Goal: Find specific page/section: Find specific page/section

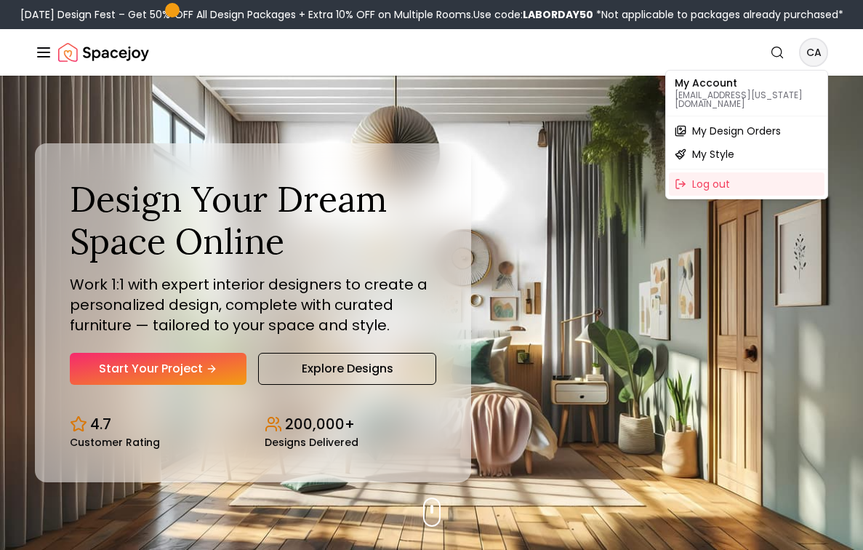
click at [746, 127] on span "My Design Orders" at bounding box center [736, 131] width 89 height 15
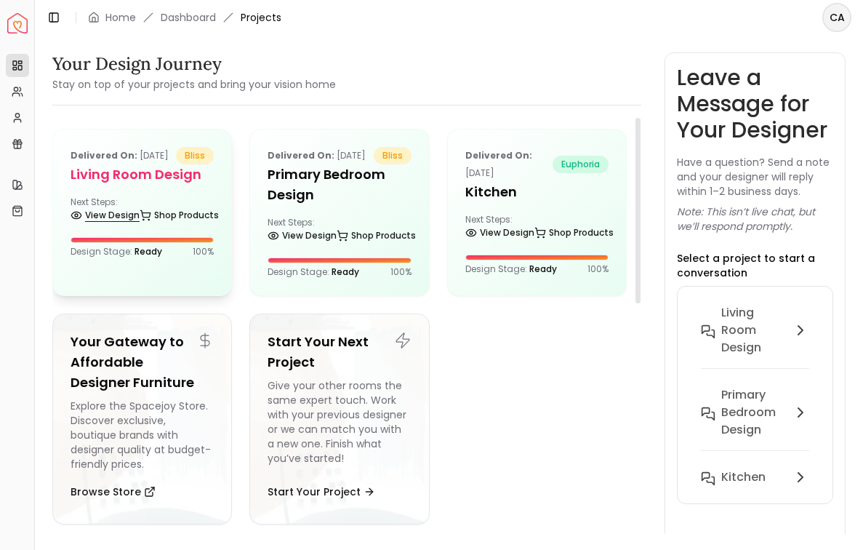
click at [119, 225] on link "View Design" at bounding box center [105, 215] width 69 height 20
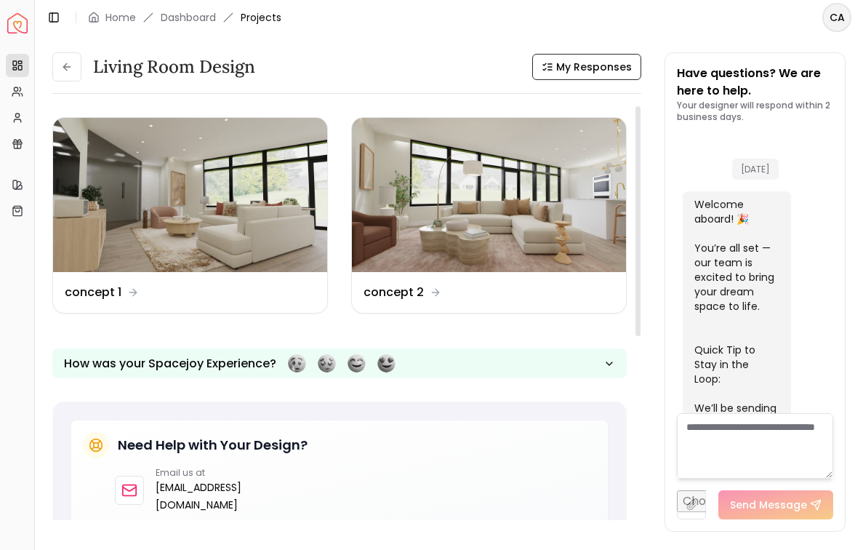
scroll to position [1077, 0]
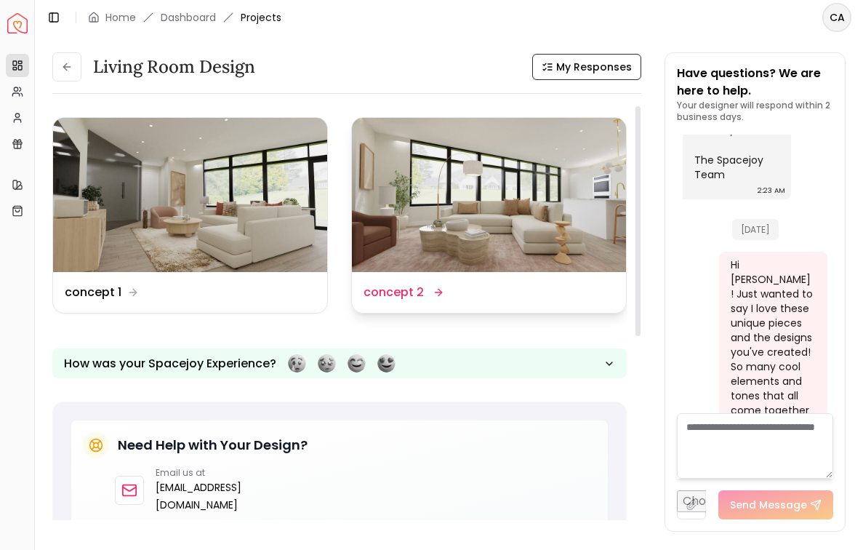
click at [468, 209] on img at bounding box center [489, 195] width 274 height 154
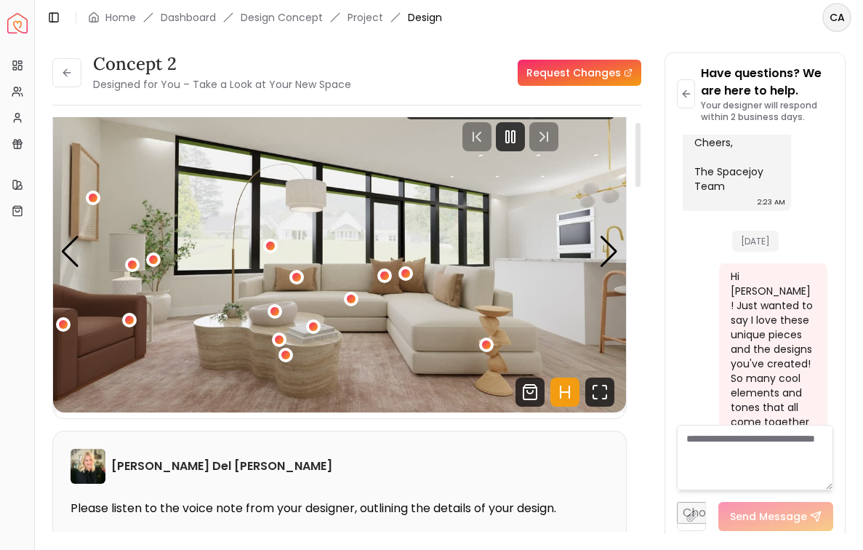
scroll to position [48, 0]
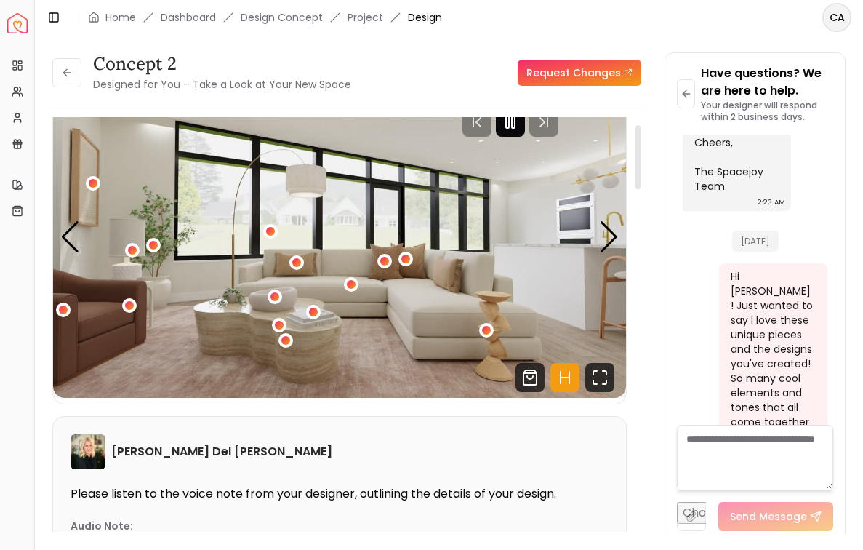
click at [515, 124] on rect "Pause" at bounding box center [513, 122] width 3 height 12
click at [616, 233] on div "Next slide" at bounding box center [609, 237] width 20 height 32
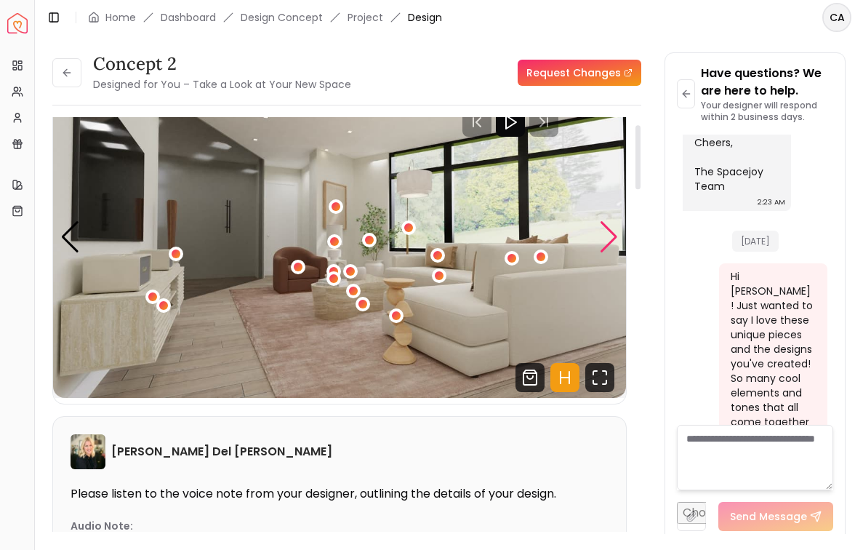
click at [616, 233] on div "Next slide" at bounding box center [609, 237] width 20 height 32
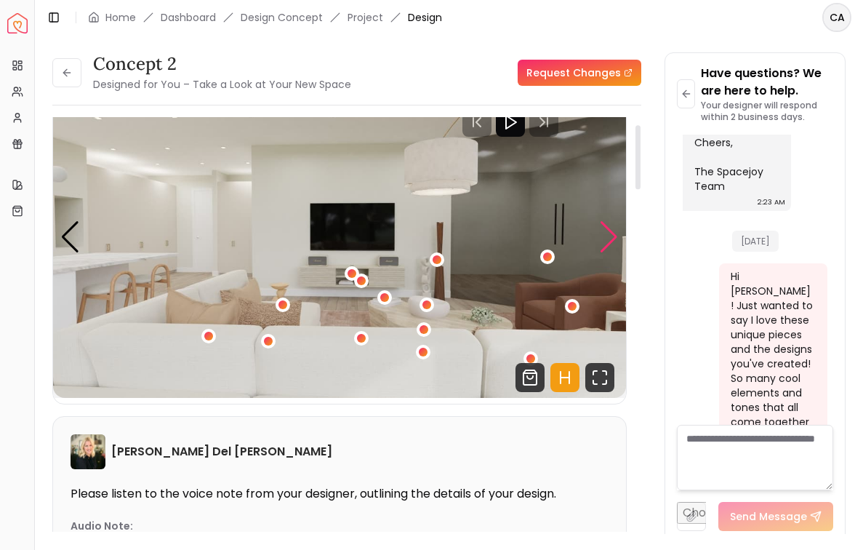
click at [616, 233] on div "Next slide" at bounding box center [609, 237] width 20 height 32
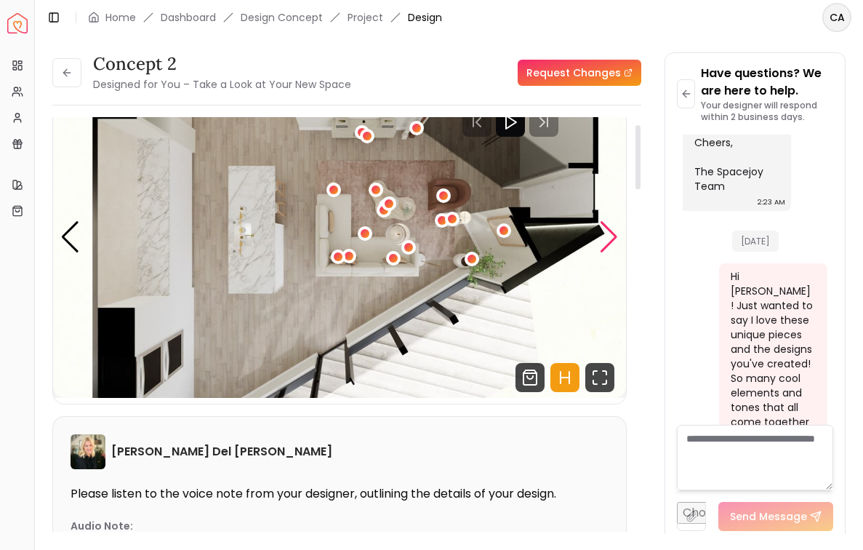
click at [616, 233] on div "Next slide" at bounding box center [609, 237] width 20 height 32
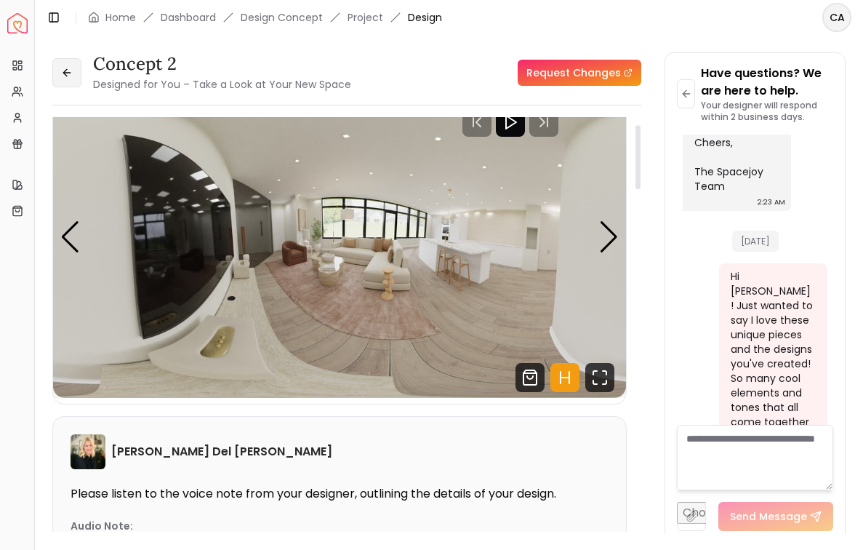
click at [65, 73] on icon at bounding box center [67, 73] width 12 height 12
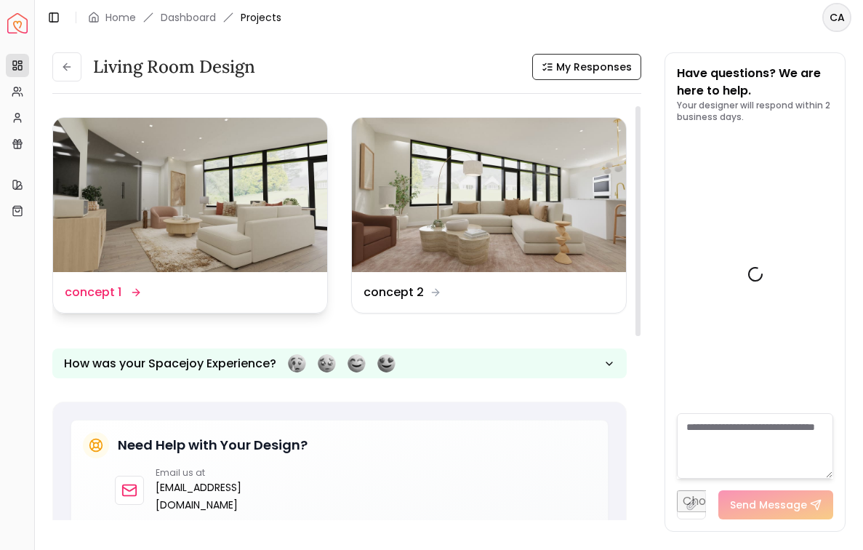
scroll to position [1077, 0]
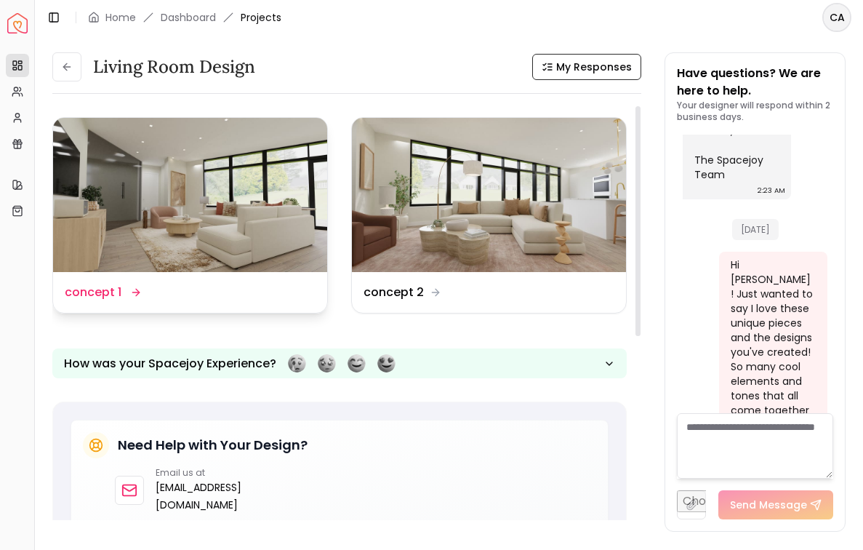
click at [168, 239] on img at bounding box center [190, 195] width 274 height 154
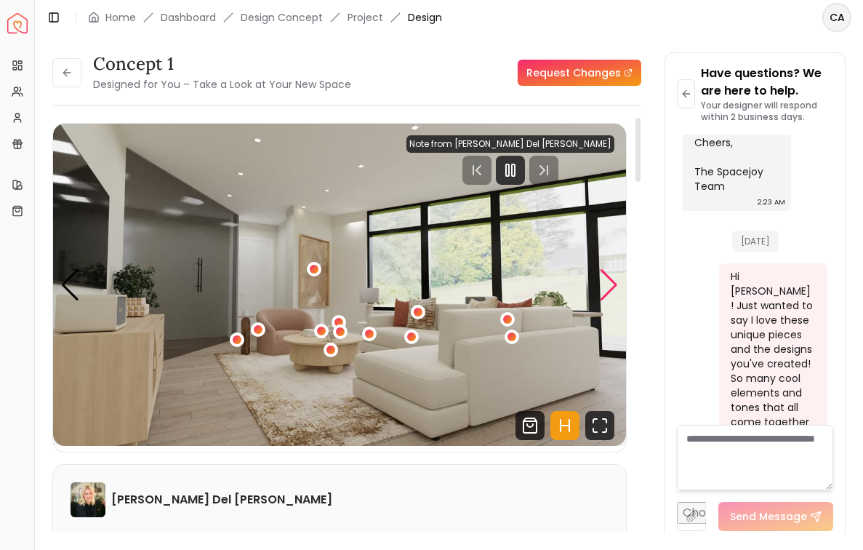
click at [610, 288] on div "Next slide" at bounding box center [609, 285] width 20 height 32
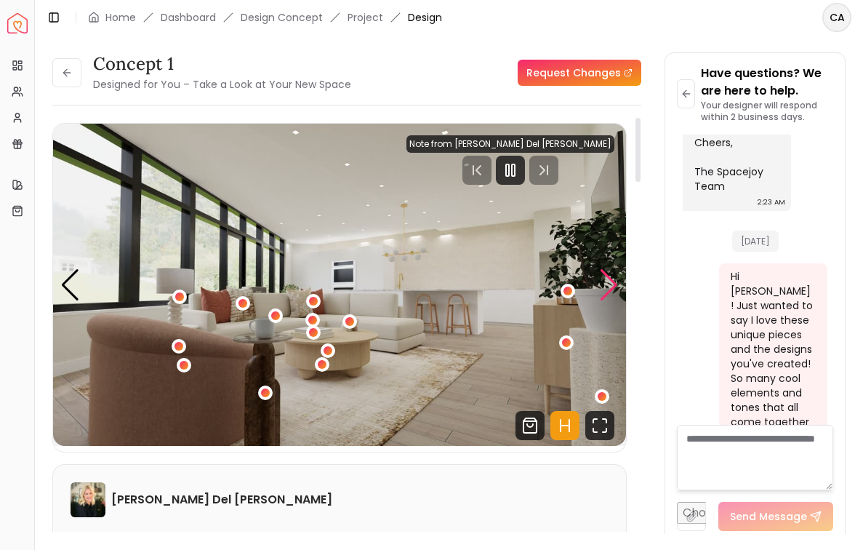
click at [610, 288] on div "Next slide" at bounding box center [609, 285] width 20 height 32
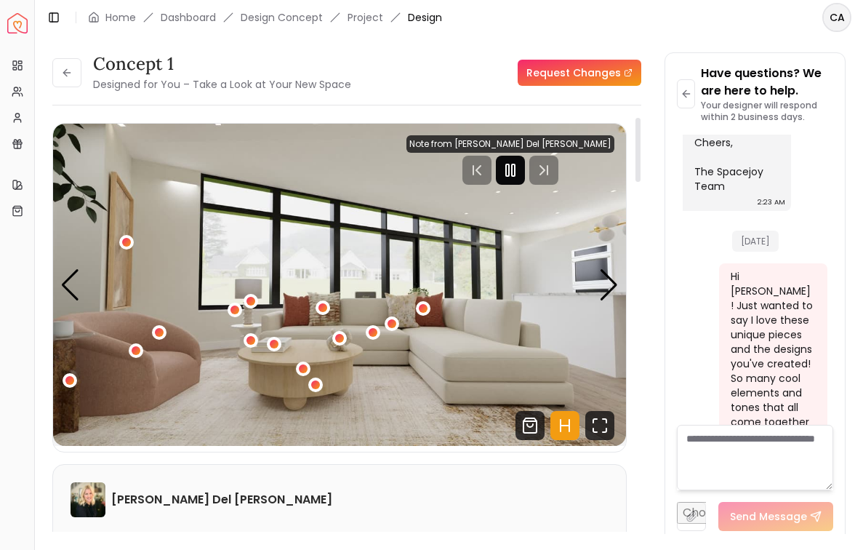
click at [519, 177] on icon "Pause" at bounding box center [510, 169] width 17 height 17
click at [604, 290] on div "Next slide" at bounding box center [609, 285] width 20 height 32
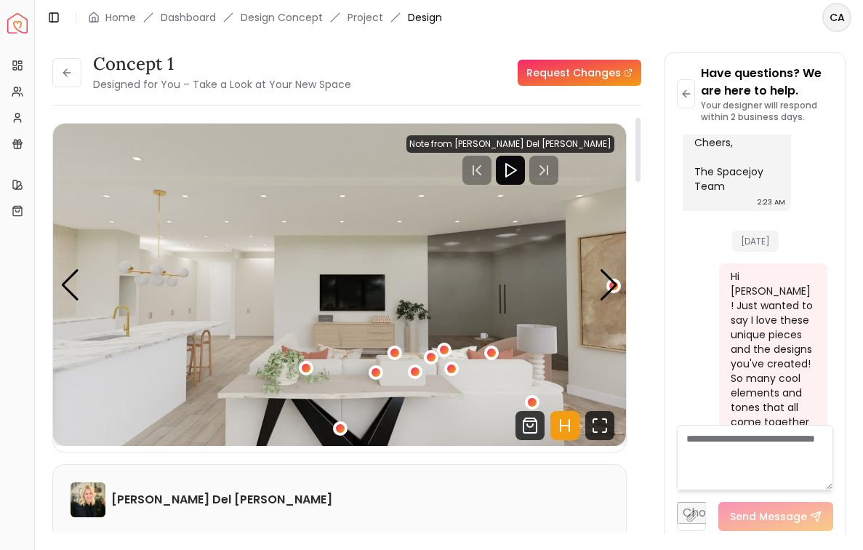
drag, startPoint x: 604, startPoint y: 290, endPoint x: 600, endPoint y: 319, distance: 29.4
click at [600, 319] on div "Carousel" at bounding box center [339, 285] width 573 height 322
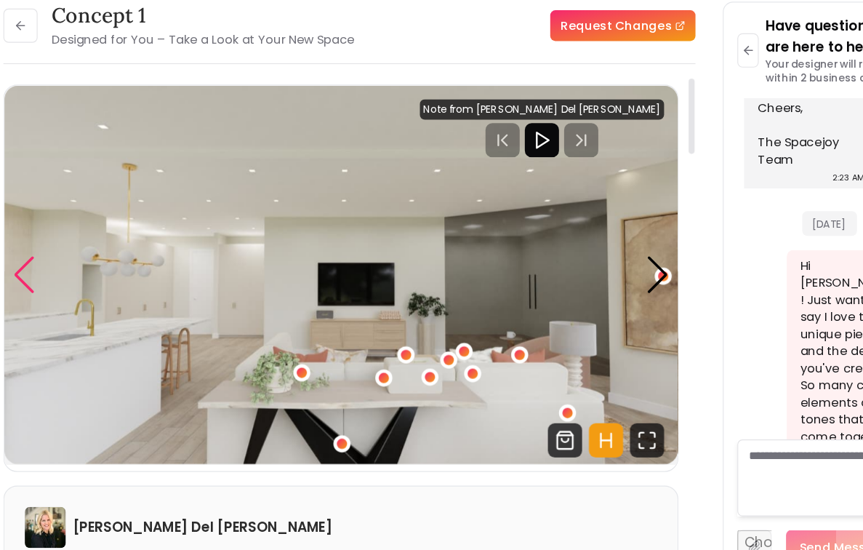
click at [70, 280] on div "Previous slide" at bounding box center [70, 285] width 20 height 32
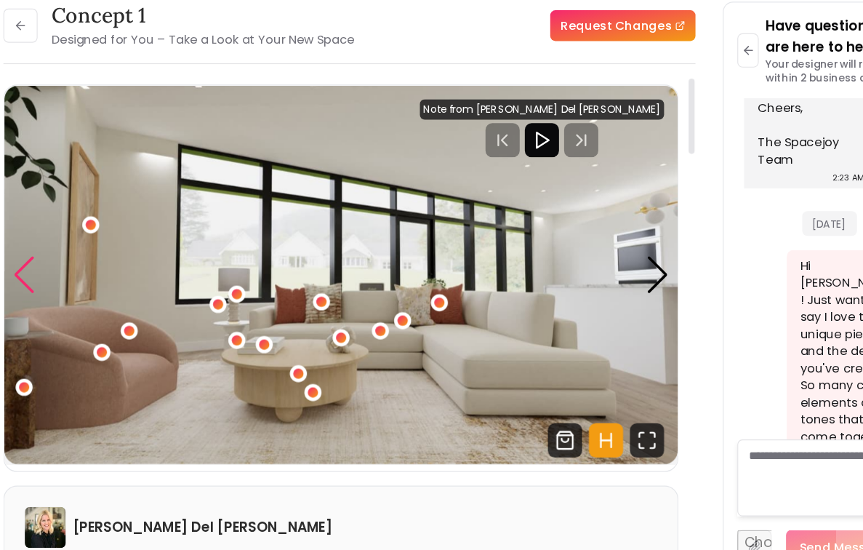
click at [70, 280] on div "Previous slide" at bounding box center [70, 285] width 20 height 32
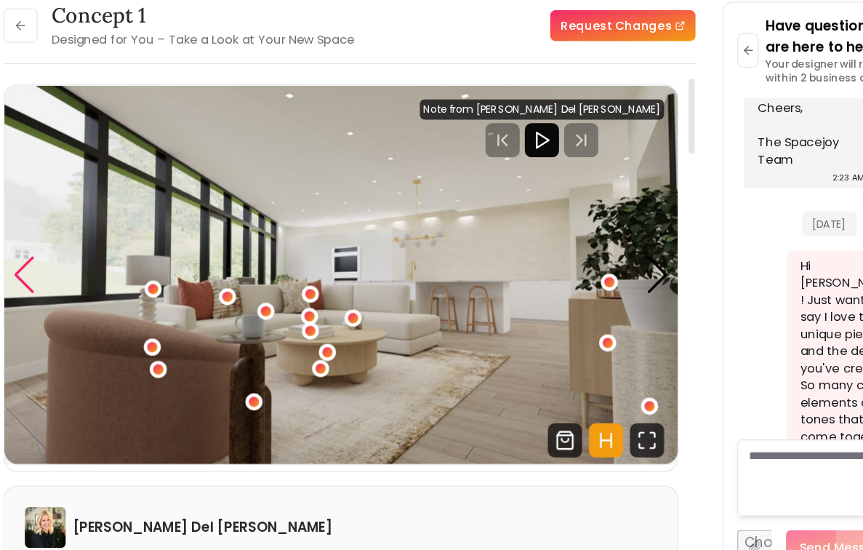
click at [70, 280] on div "Previous slide" at bounding box center [70, 285] width 20 height 32
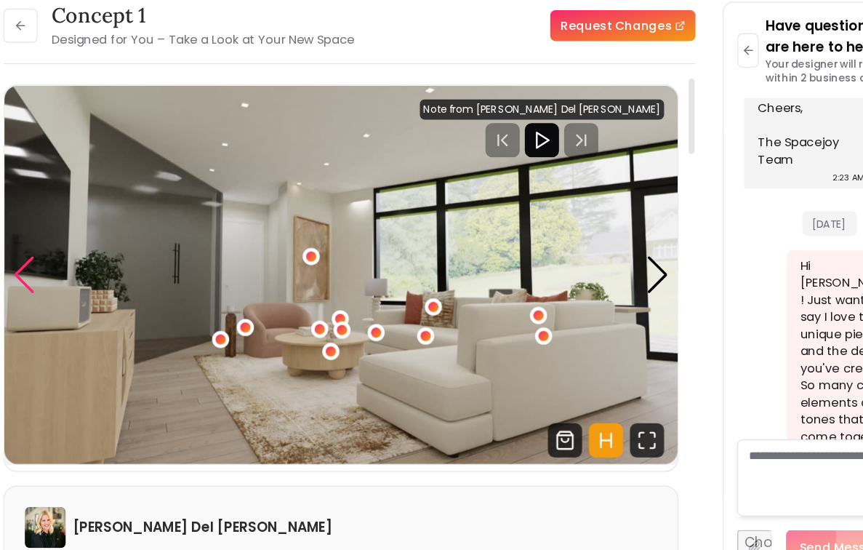
click at [70, 280] on div "Previous slide" at bounding box center [70, 285] width 20 height 32
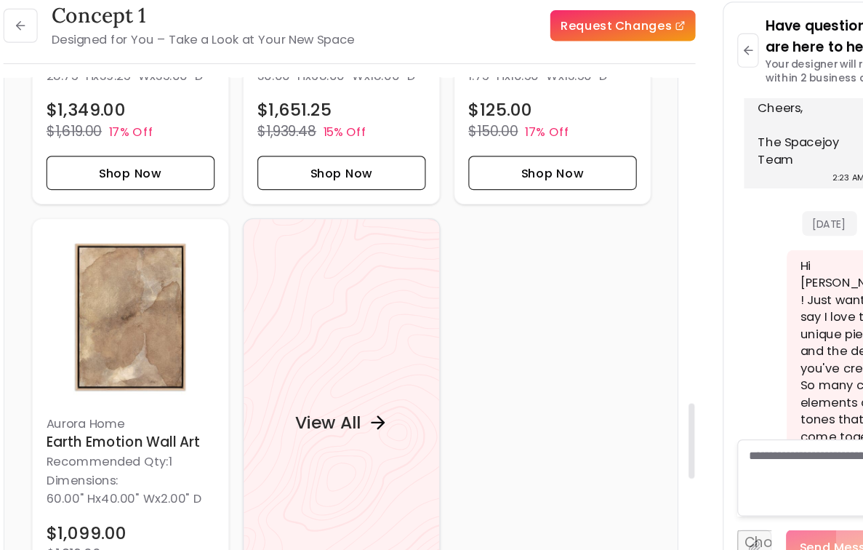
scroll to position [1932, 0]
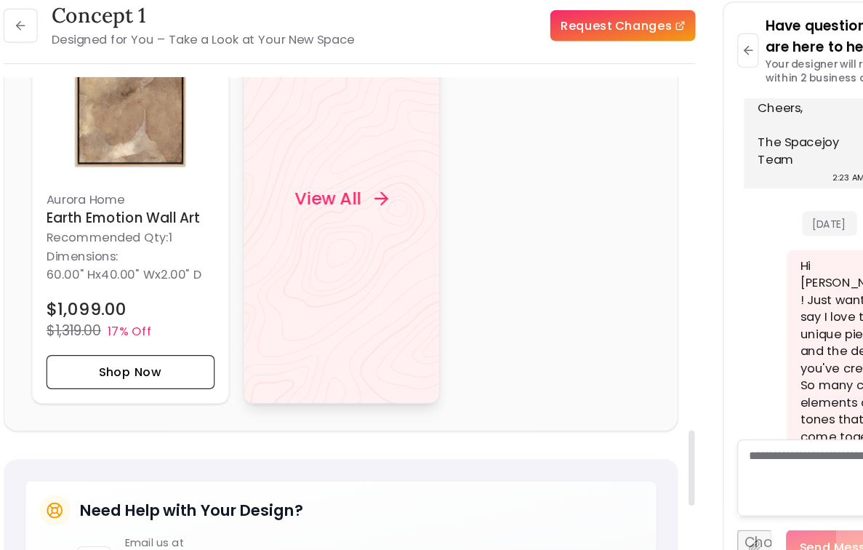
click at [367, 228] on icon at bounding box center [373, 219] width 17 height 17
click at [56, 74] on button at bounding box center [66, 72] width 29 height 29
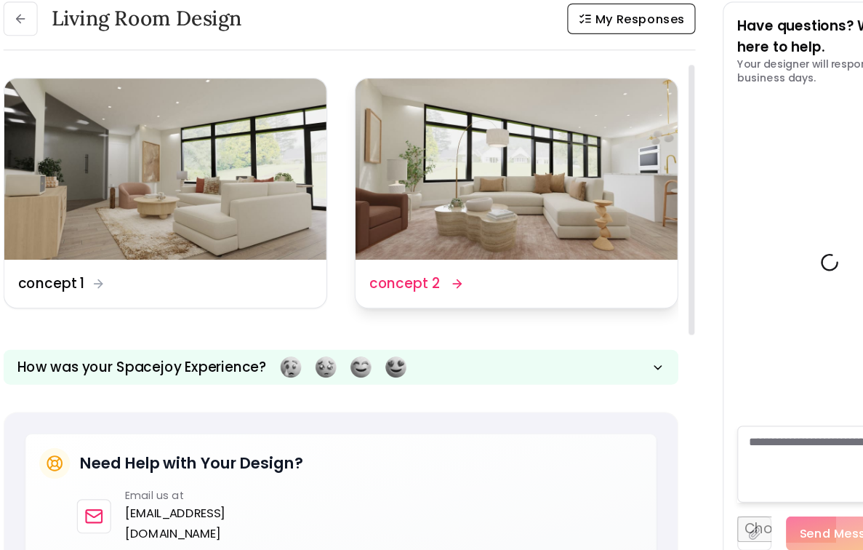
scroll to position [1077, 0]
click at [482, 244] on img at bounding box center [489, 195] width 274 height 154
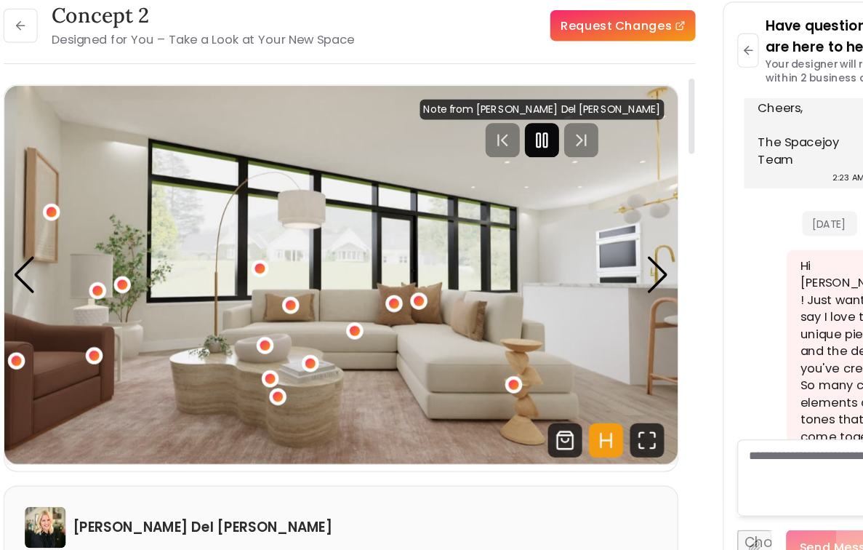
click at [519, 172] on icon "Pause" at bounding box center [510, 169] width 17 height 17
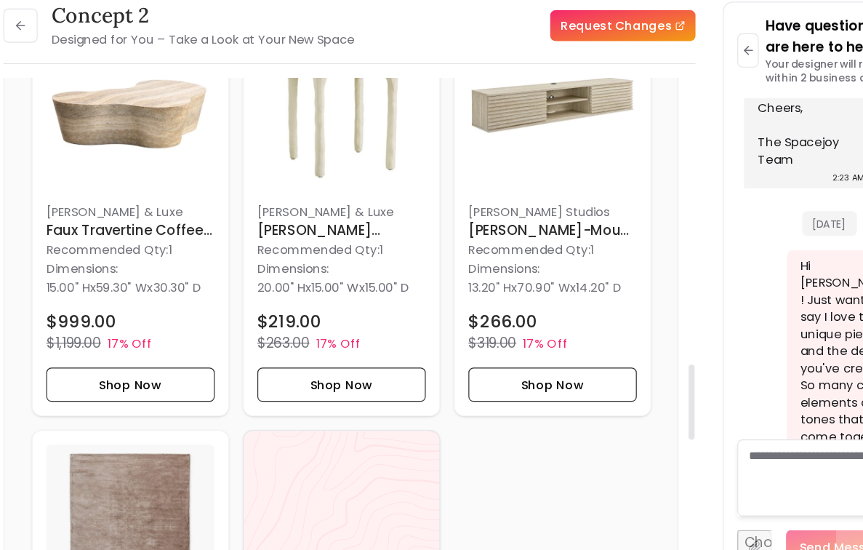
scroll to position [1794, 0]
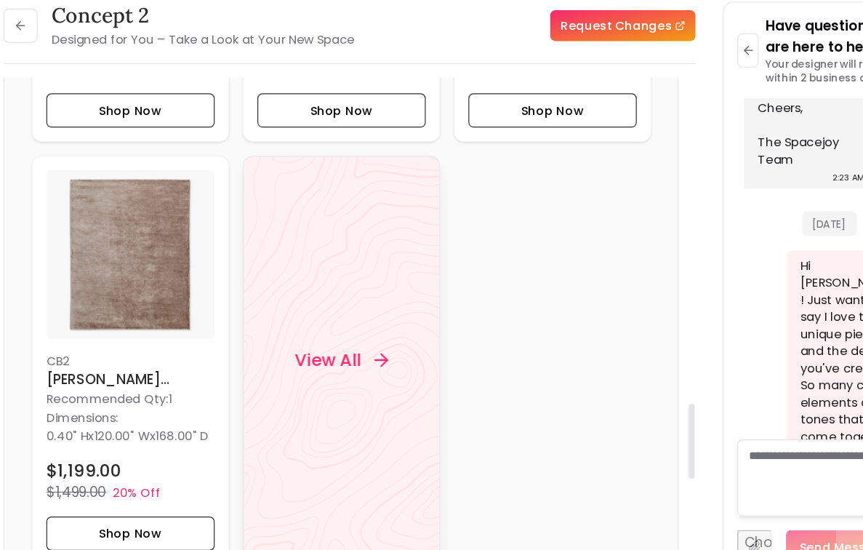
click at [353, 368] on div "View All" at bounding box center [340, 357] width 114 height 44
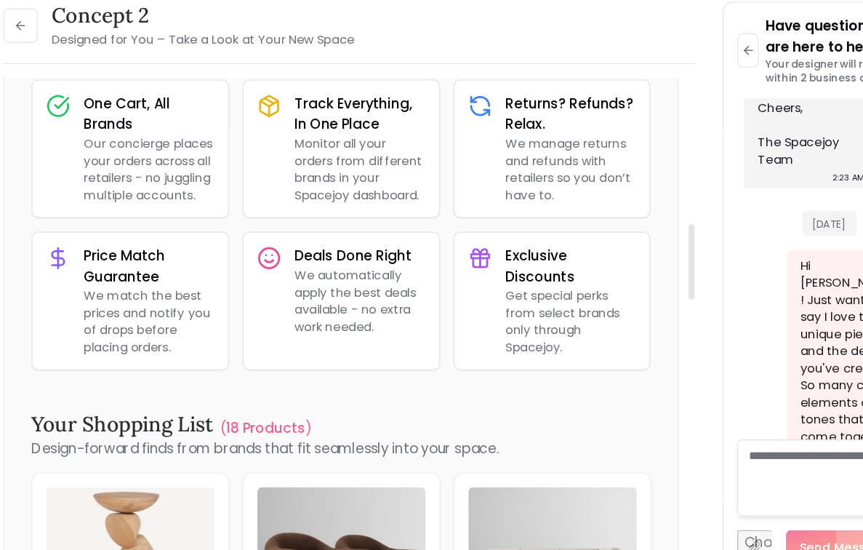
scroll to position [0, 0]
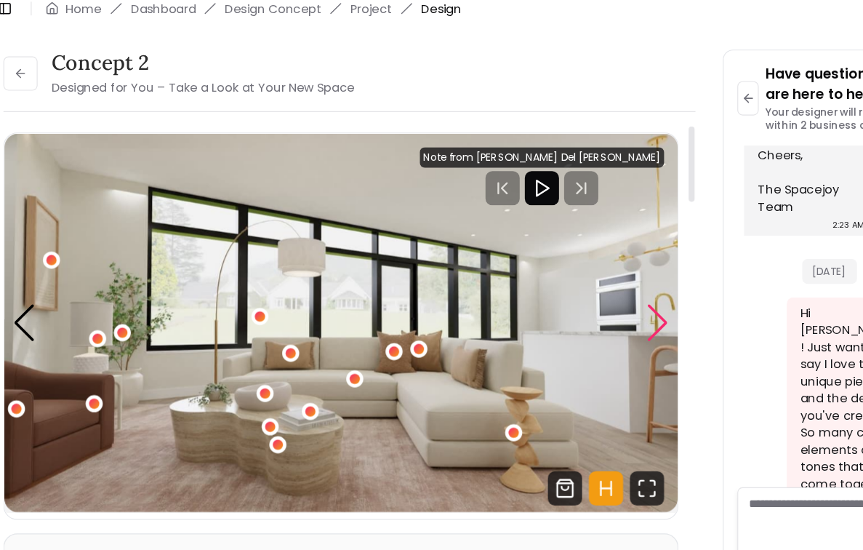
click at [617, 292] on div "Next slide" at bounding box center [609, 285] width 20 height 32
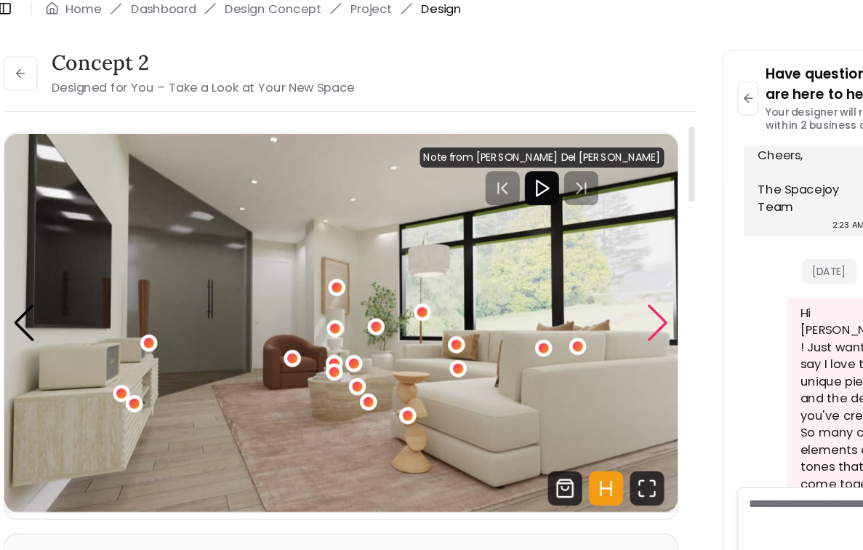
click at [617, 292] on div "Next slide" at bounding box center [609, 285] width 20 height 32
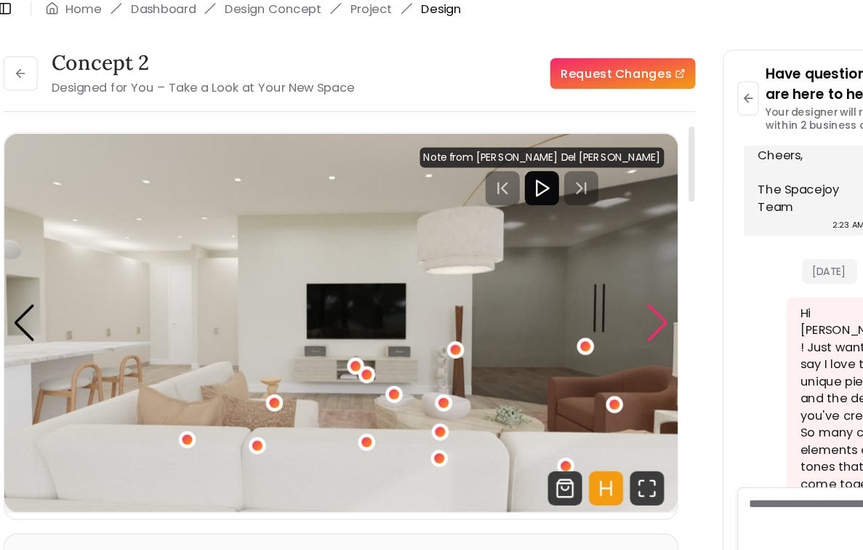
click at [612, 287] on div "Next slide" at bounding box center [609, 285] width 20 height 32
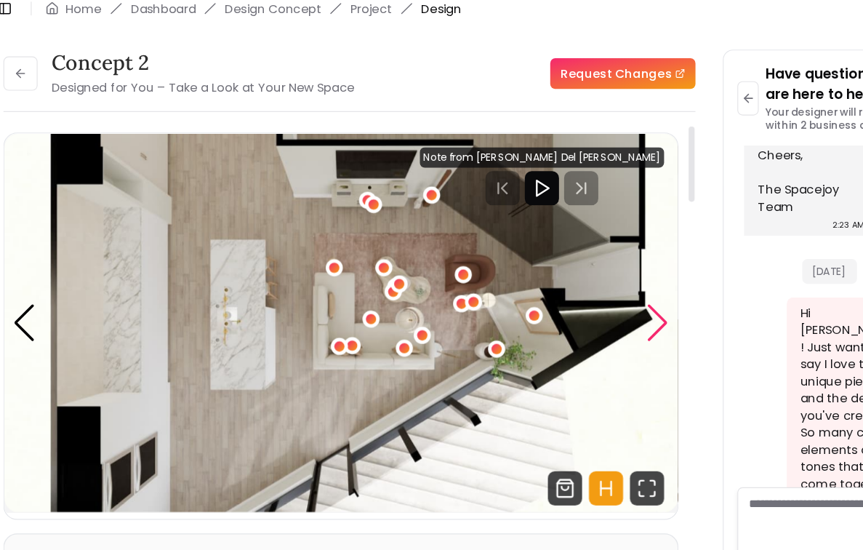
click at [603, 284] on div "Next slide" at bounding box center [609, 285] width 20 height 32
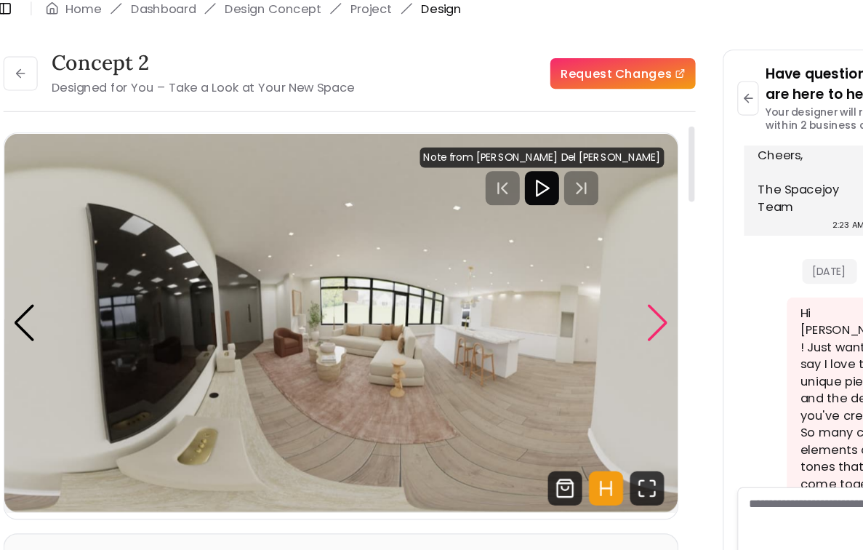
click at [603, 284] on div "Next slide" at bounding box center [609, 285] width 20 height 32
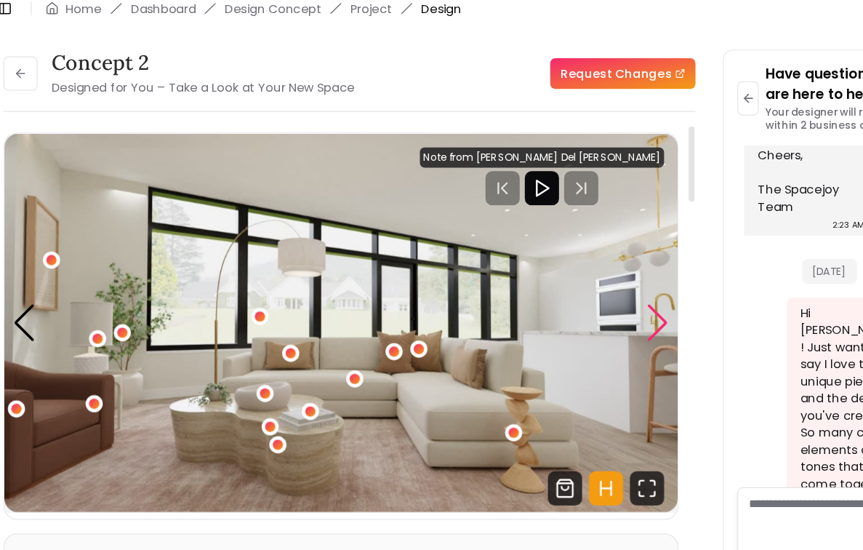
click at [603, 284] on div "Next slide" at bounding box center [609, 285] width 20 height 32
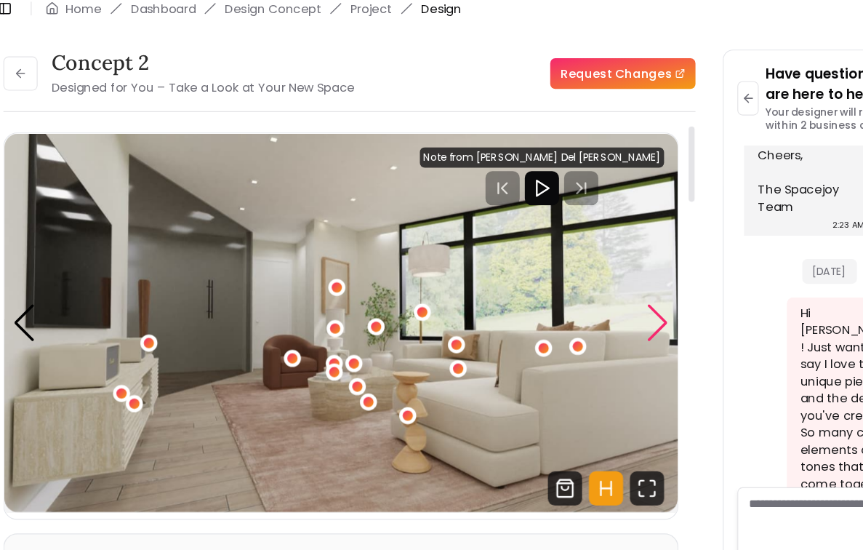
click at [603, 284] on div "Next slide" at bounding box center [609, 285] width 20 height 32
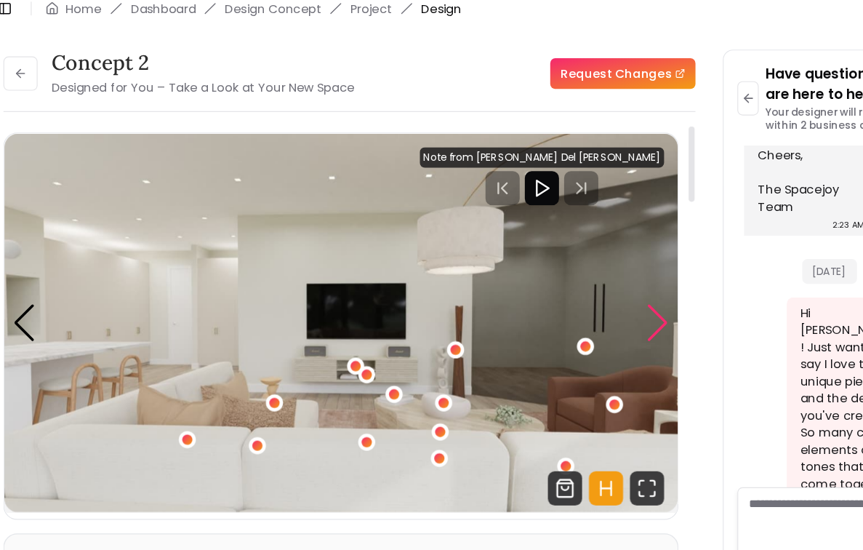
click at [603, 284] on div "Next slide" at bounding box center [609, 285] width 20 height 32
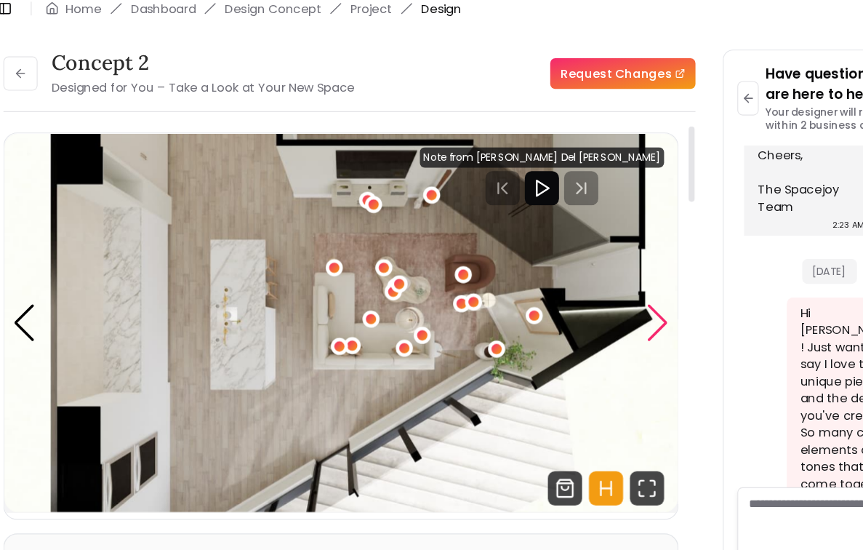
click at [603, 284] on div "Next slide" at bounding box center [609, 285] width 20 height 32
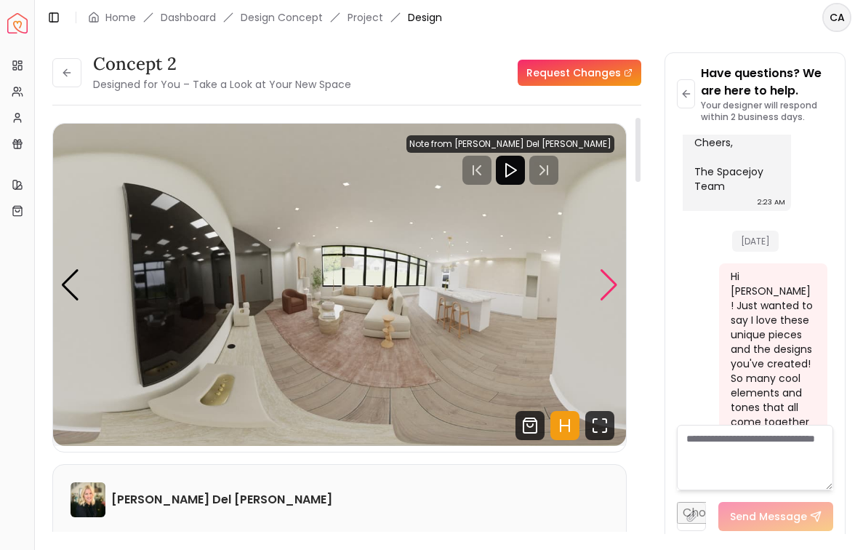
click at [602, 295] on div "Next slide" at bounding box center [609, 285] width 20 height 32
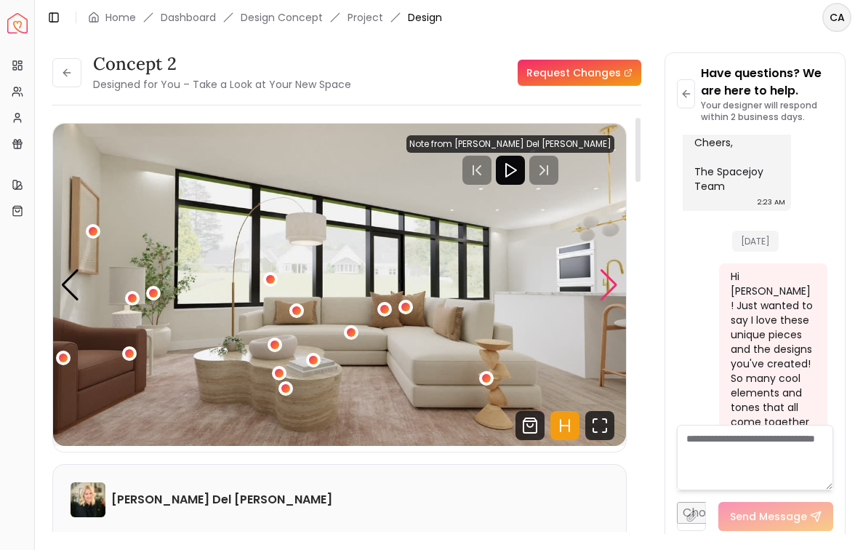
click at [615, 281] on div "Next slide" at bounding box center [609, 285] width 20 height 32
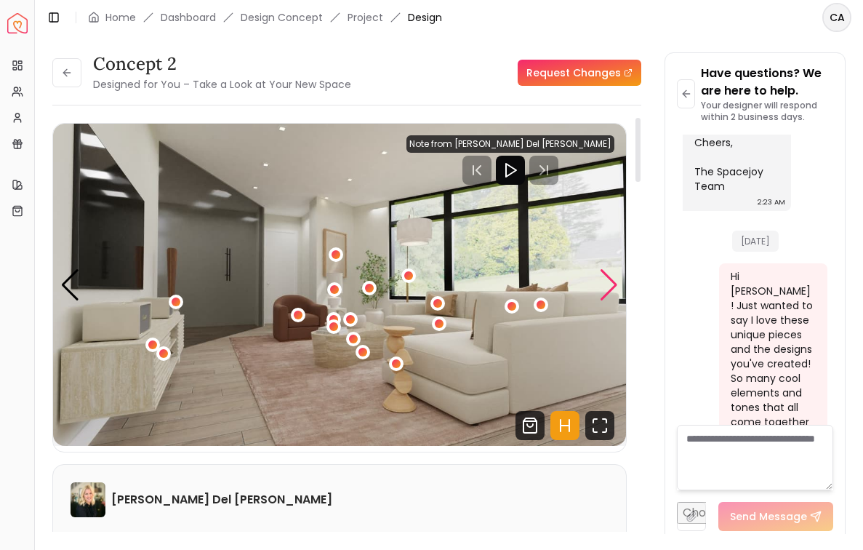
click at [615, 281] on div "Next slide" at bounding box center [609, 285] width 20 height 32
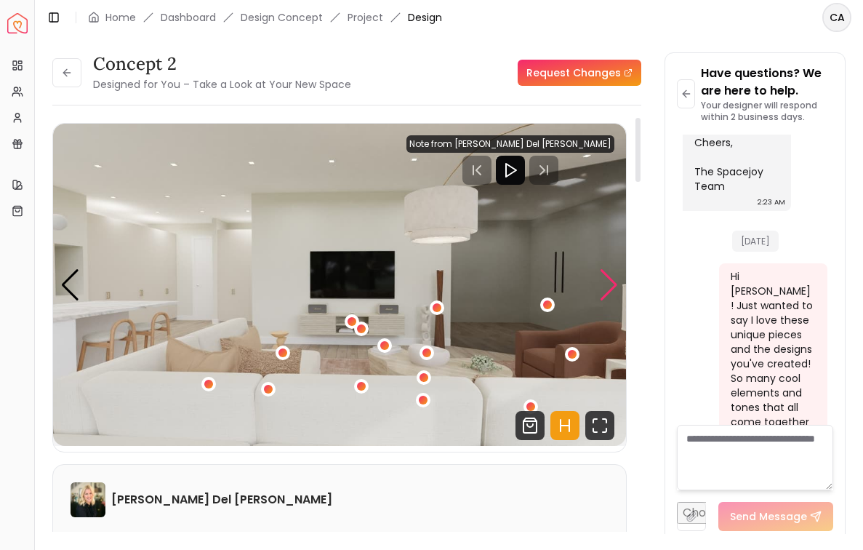
click at [615, 281] on div "Next slide" at bounding box center [609, 285] width 20 height 32
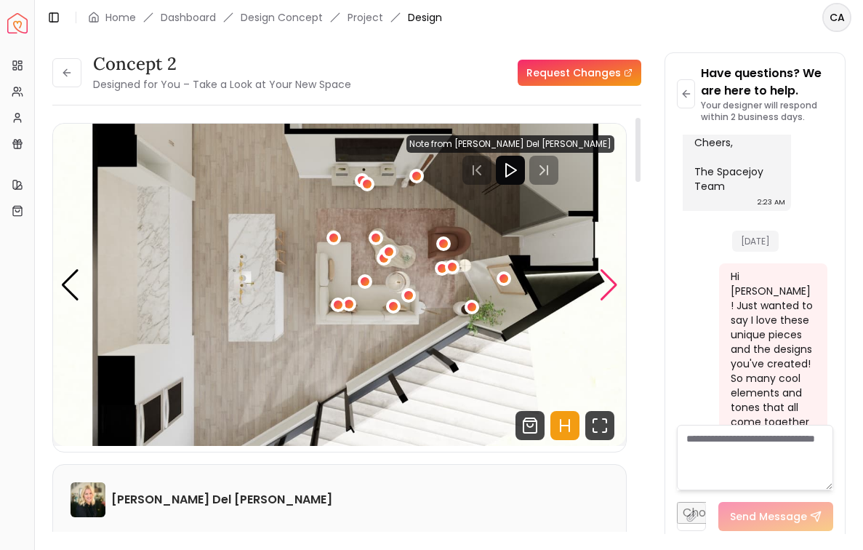
click at [615, 281] on div "Next slide" at bounding box center [609, 285] width 20 height 32
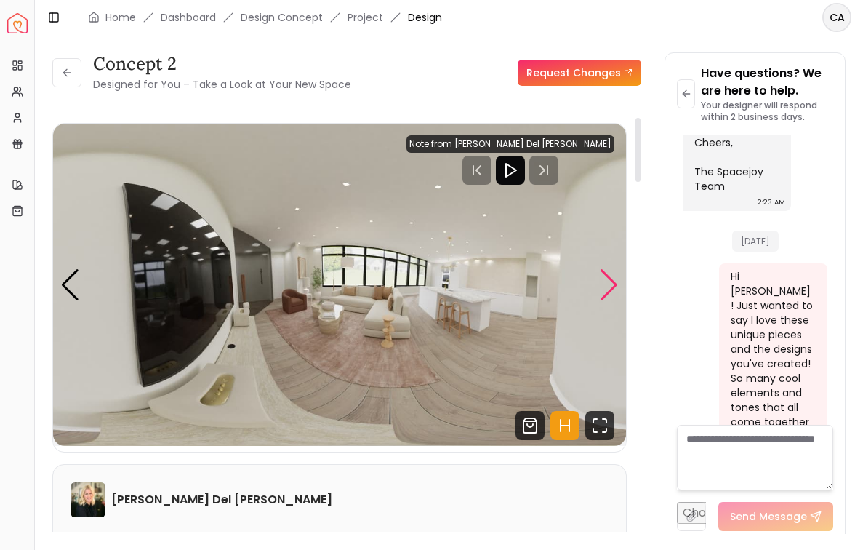
click at [615, 281] on div "Next slide" at bounding box center [609, 285] width 20 height 32
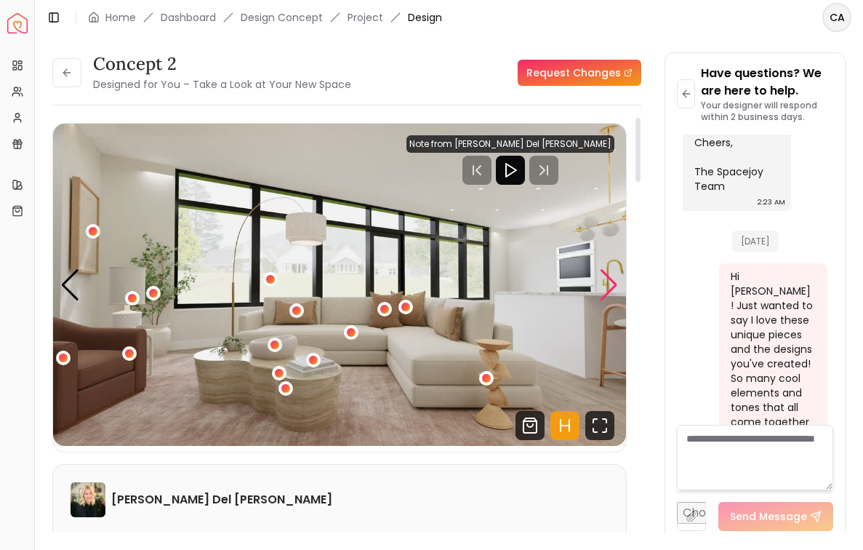
click at [615, 281] on div "Next slide" at bounding box center [609, 285] width 20 height 32
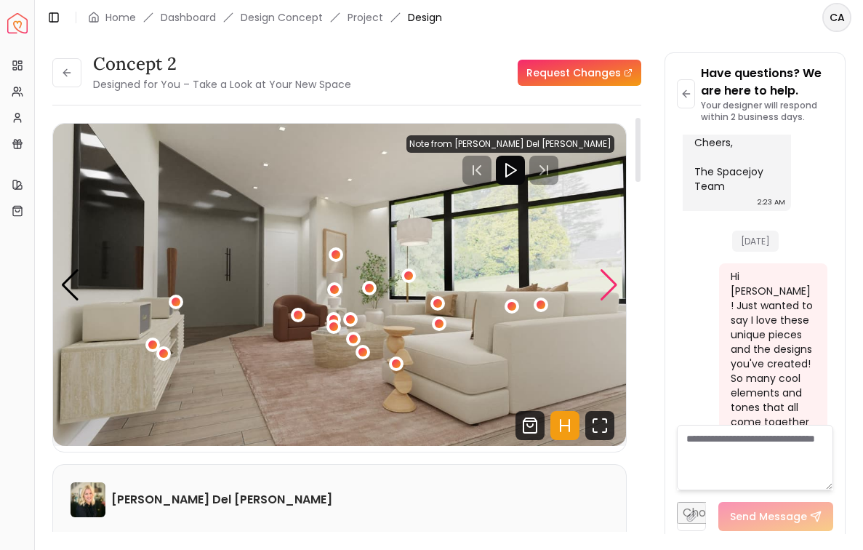
click at [615, 281] on div "Next slide" at bounding box center [609, 285] width 20 height 32
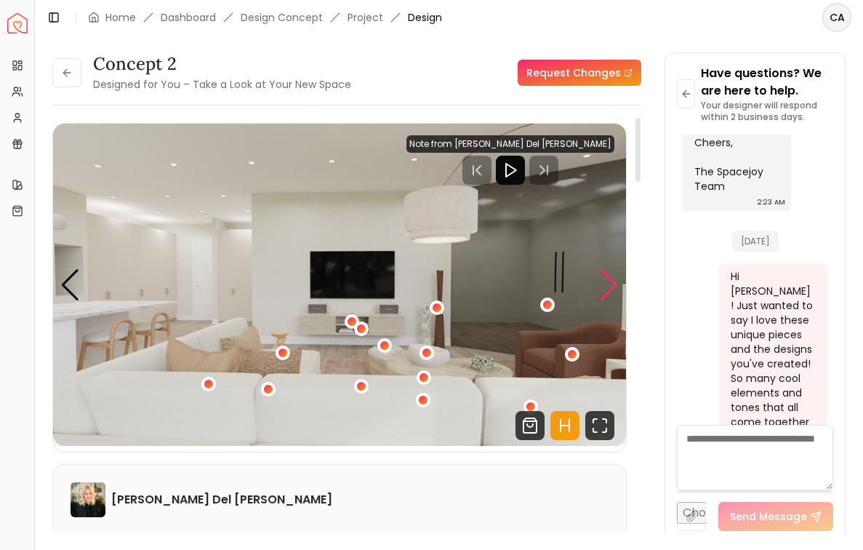
click at [615, 281] on div "Next slide" at bounding box center [609, 285] width 20 height 32
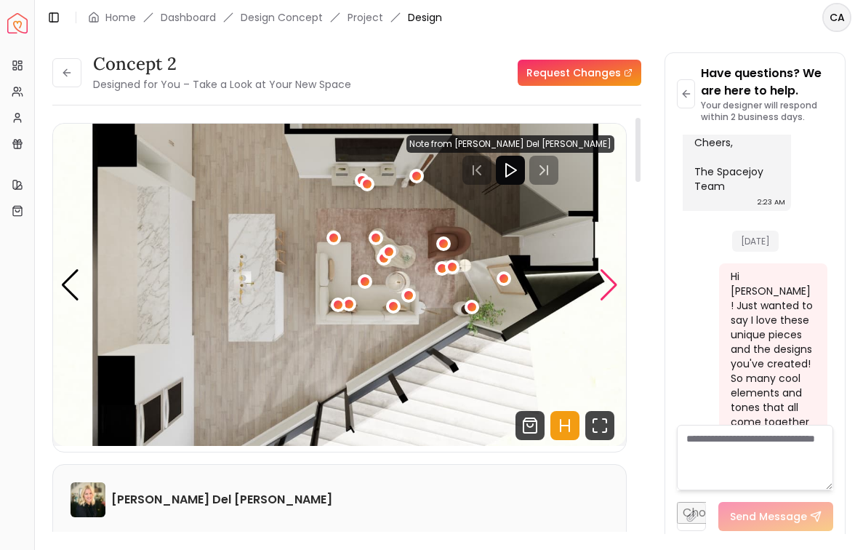
click at [615, 281] on div "Next slide" at bounding box center [609, 285] width 20 height 32
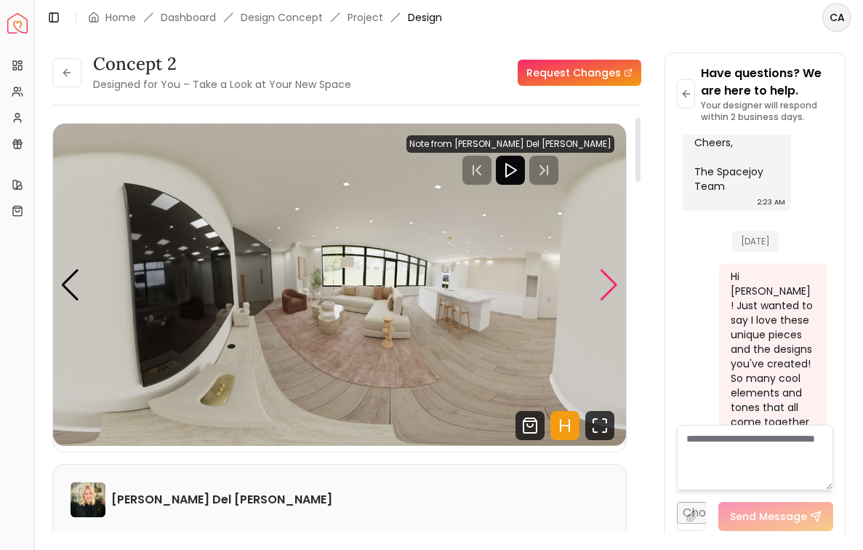
click at [615, 281] on div "Next slide" at bounding box center [609, 285] width 20 height 32
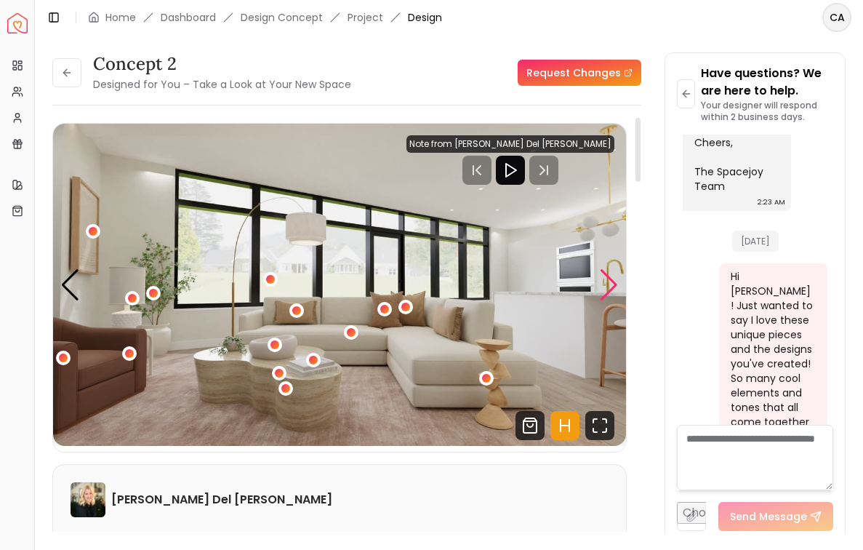
click at [615, 281] on div "Next slide" at bounding box center [609, 285] width 20 height 32
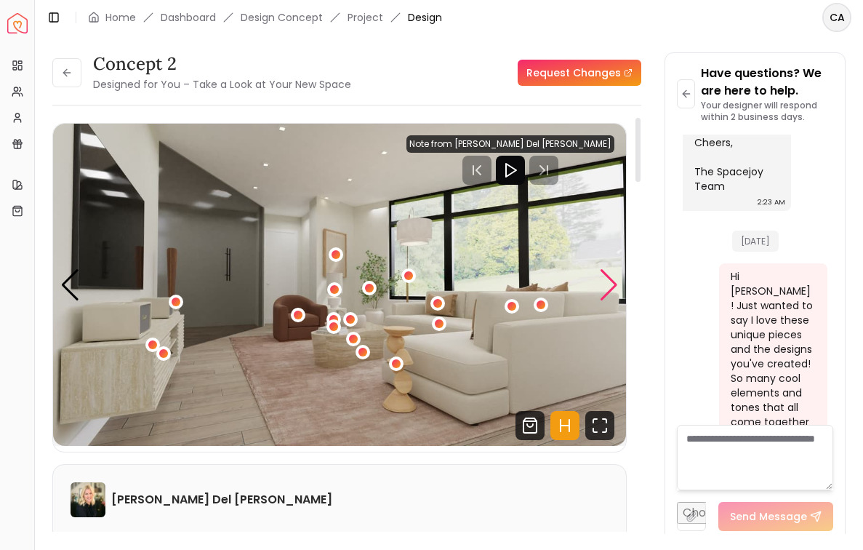
click at [604, 292] on div "Next slide" at bounding box center [609, 285] width 20 height 32
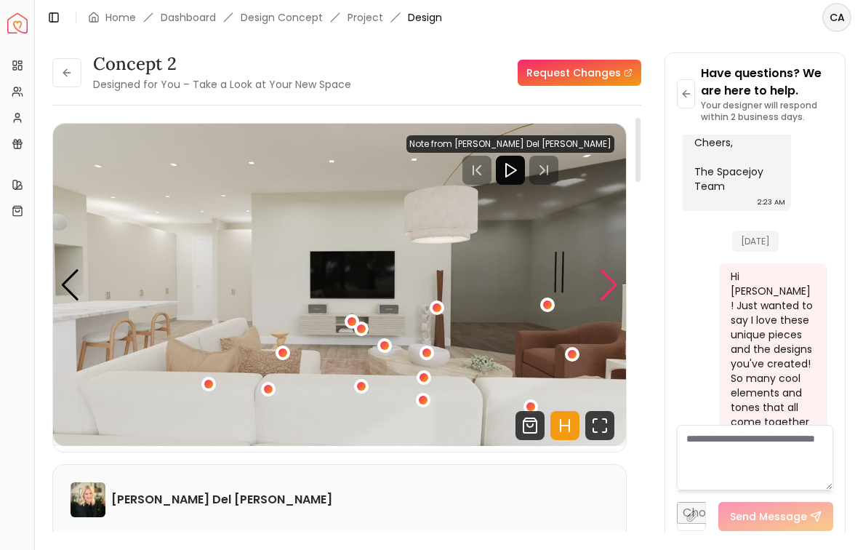
click at [604, 292] on div "Next slide" at bounding box center [609, 285] width 20 height 32
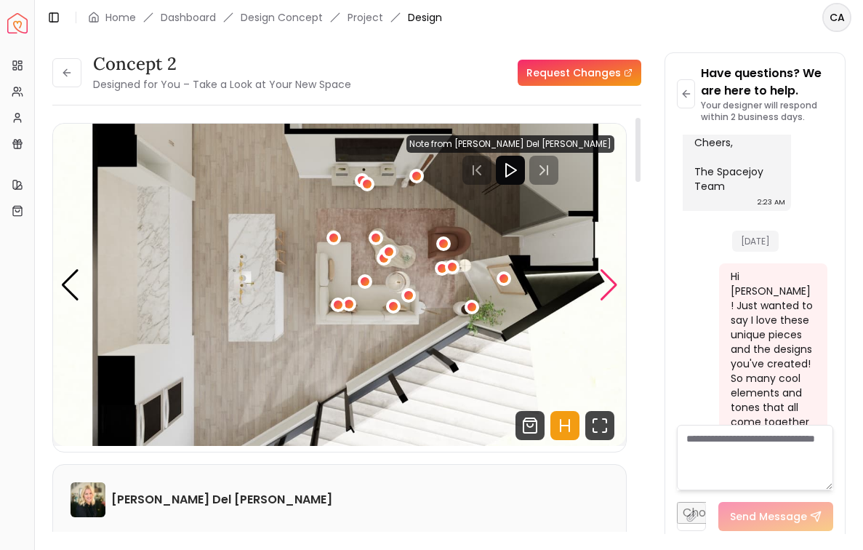
click at [604, 292] on div "Next slide" at bounding box center [609, 285] width 20 height 32
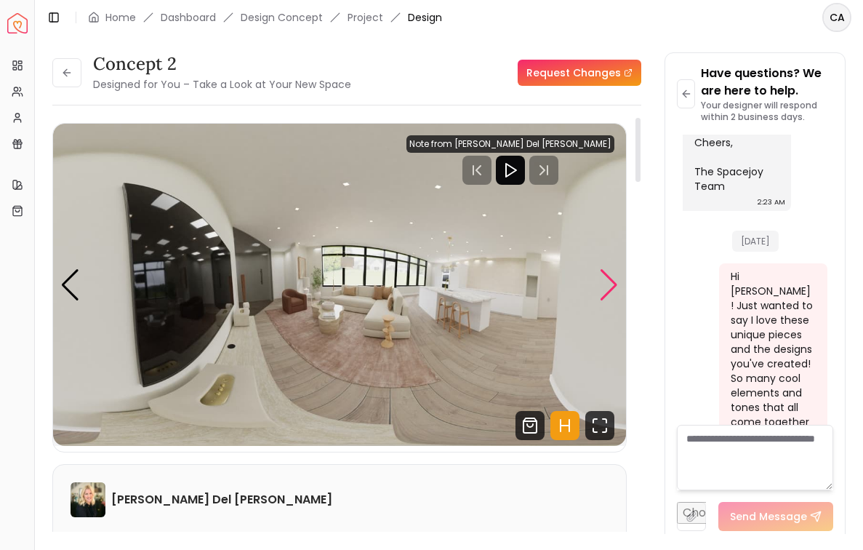
click at [613, 281] on div "Next slide" at bounding box center [609, 285] width 20 height 32
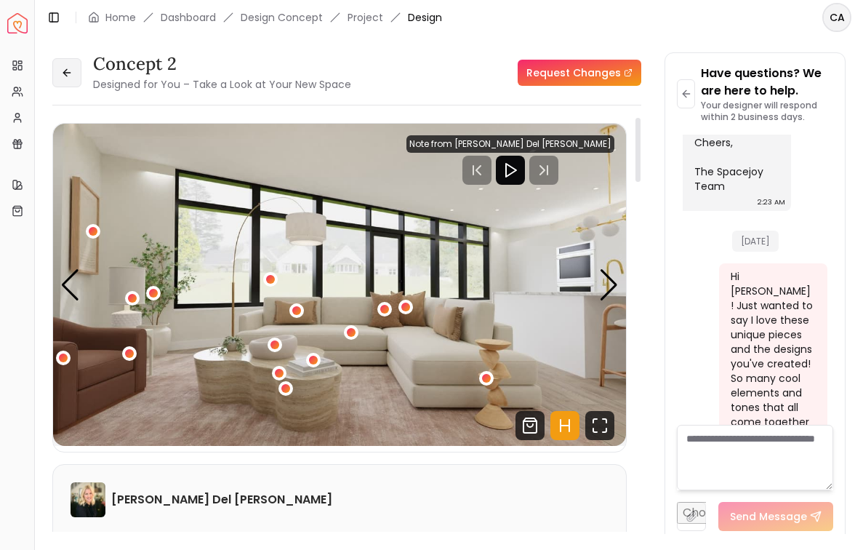
click at [71, 71] on icon at bounding box center [67, 73] width 12 height 12
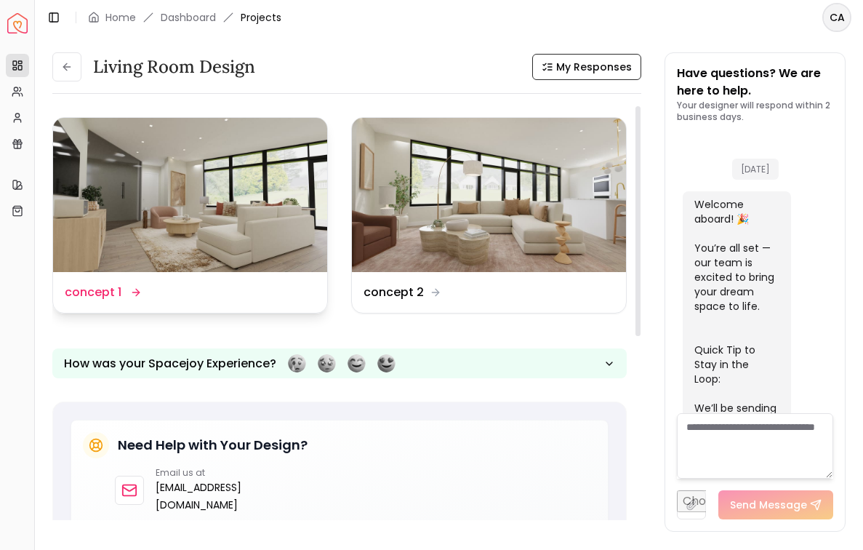
scroll to position [1077, 0]
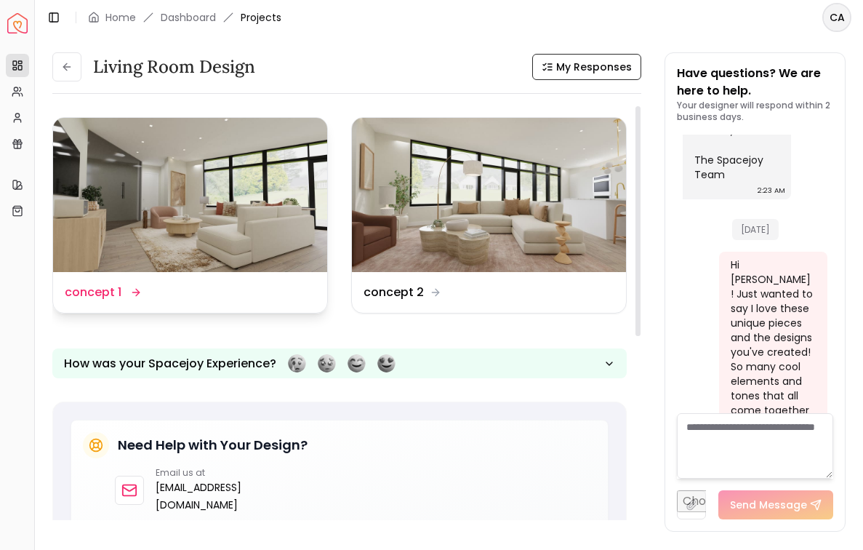
click at [234, 232] on img at bounding box center [190, 195] width 274 height 154
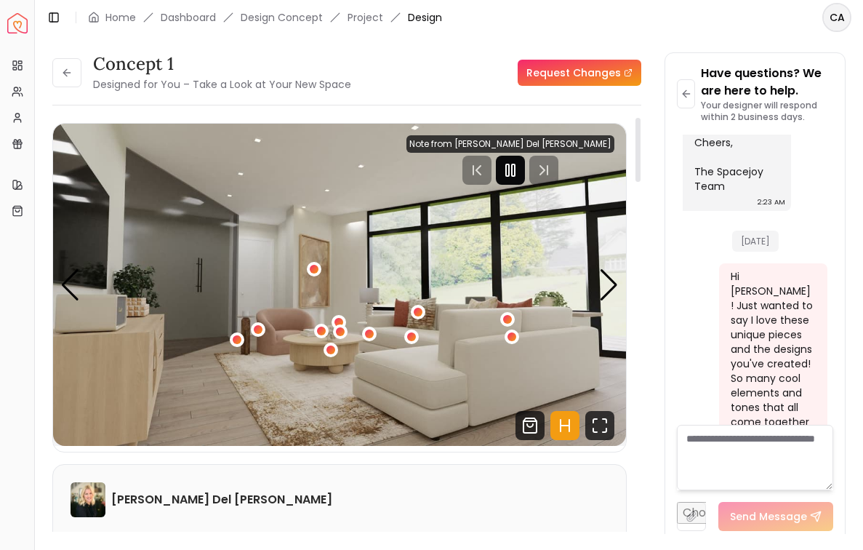
click at [515, 168] on rect "Pause" at bounding box center [513, 170] width 3 height 12
click at [601, 293] on div "Next slide" at bounding box center [609, 285] width 20 height 32
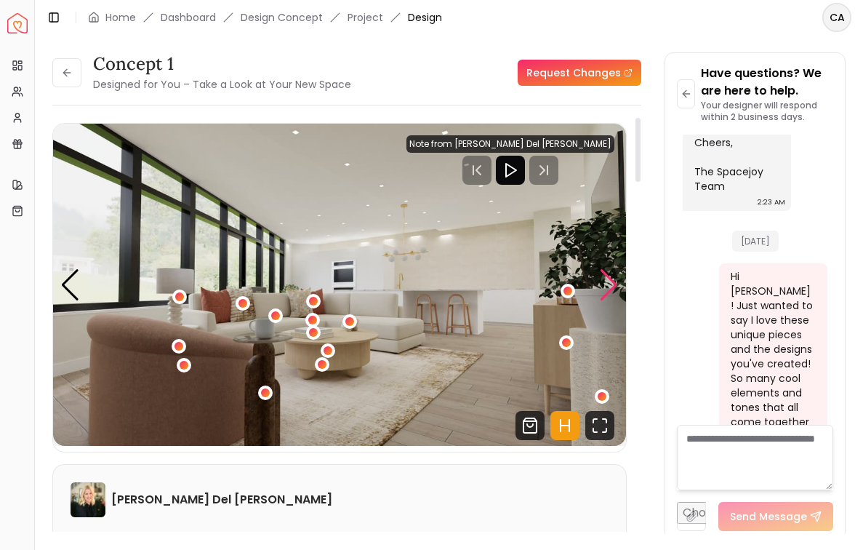
click at [601, 293] on div "Next slide" at bounding box center [609, 285] width 20 height 32
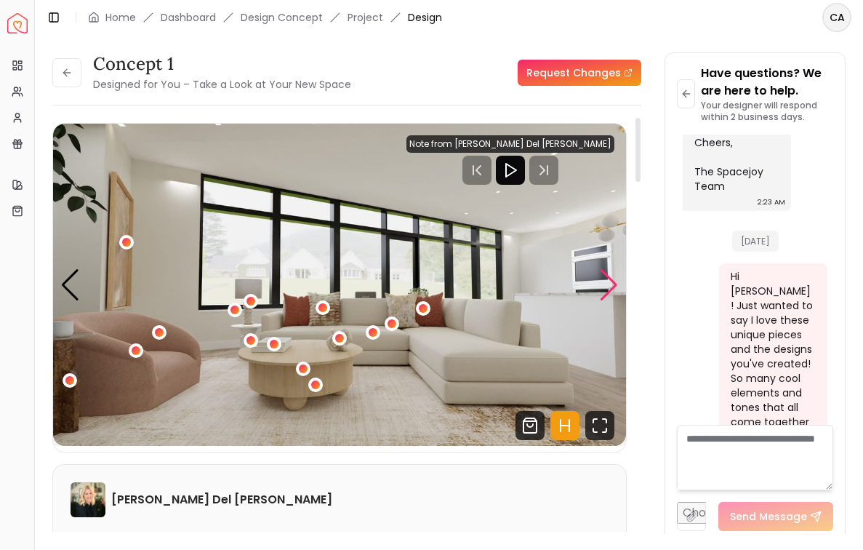
click at [601, 293] on div "Next slide" at bounding box center [609, 285] width 20 height 32
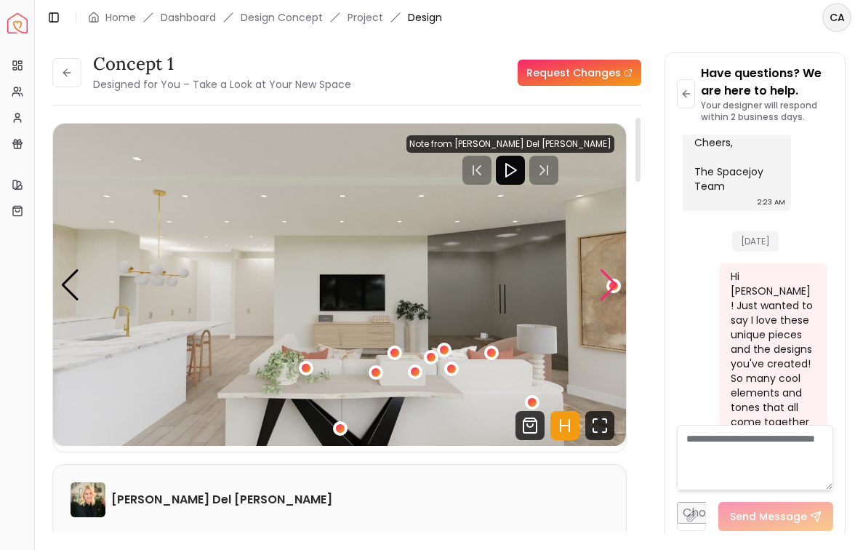
click at [601, 293] on div "Next slide" at bounding box center [609, 285] width 20 height 32
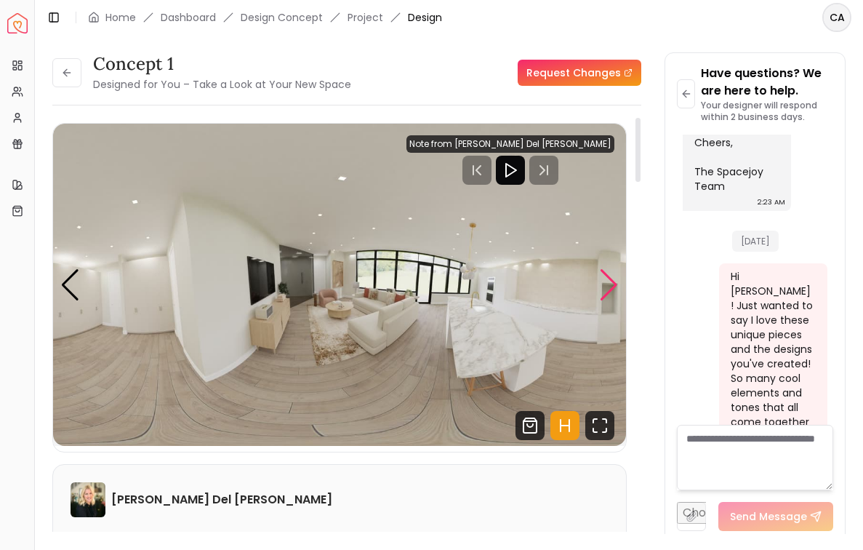
click at [601, 293] on div "Next slide" at bounding box center [609, 285] width 20 height 32
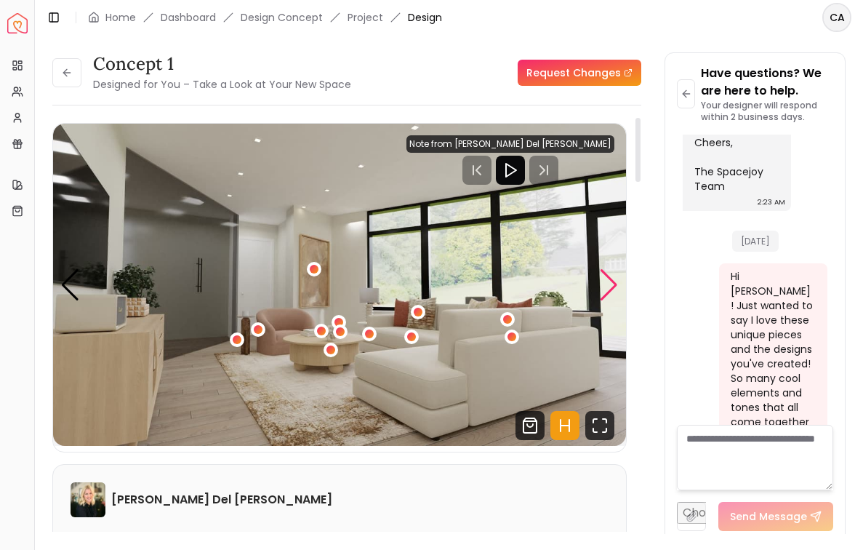
click at [601, 293] on div "Next slide" at bounding box center [609, 285] width 20 height 32
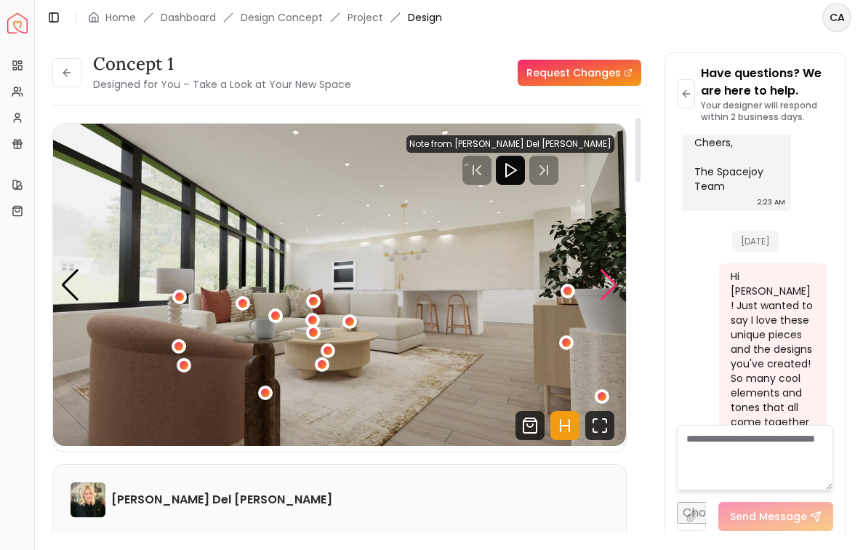
click at [601, 293] on div "Next slide" at bounding box center [609, 285] width 20 height 32
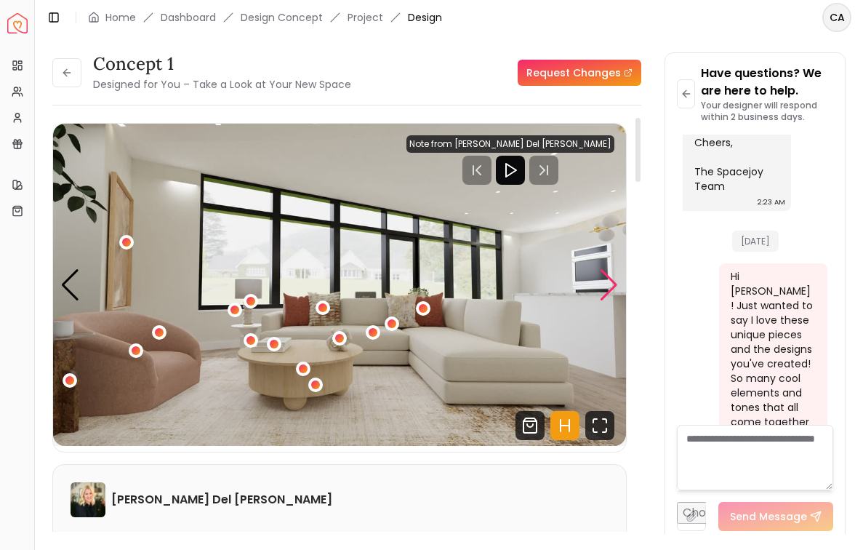
click at [601, 293] on div "Next slide" at bounding box center [609, 285] width 20 height 32
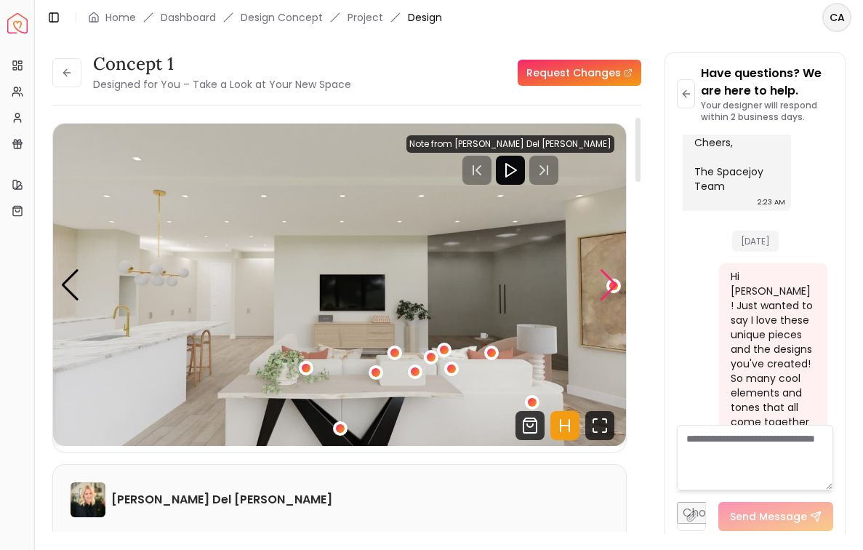
click at [601, 293] on div "Next slide" at bounding box center [609, 285] width 20 height 32
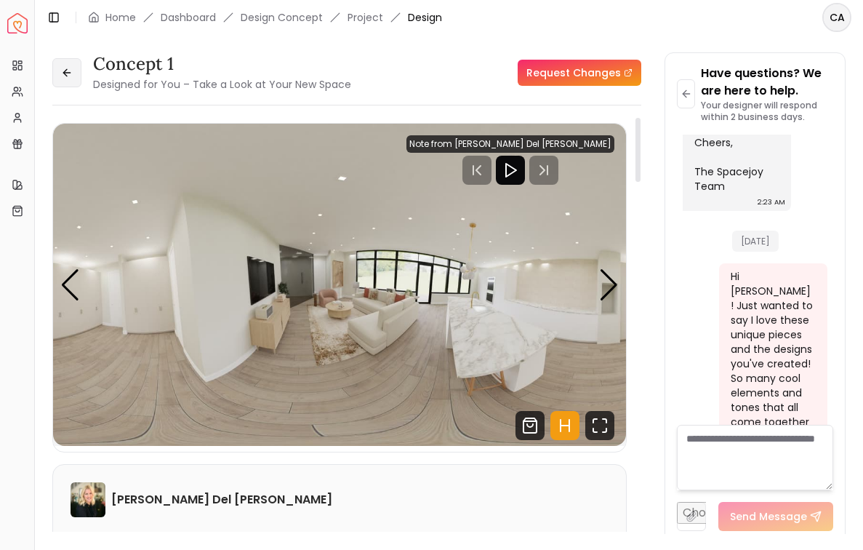
click at [70, 71] on icon at bounding box center [67, 73] width 12 height 12
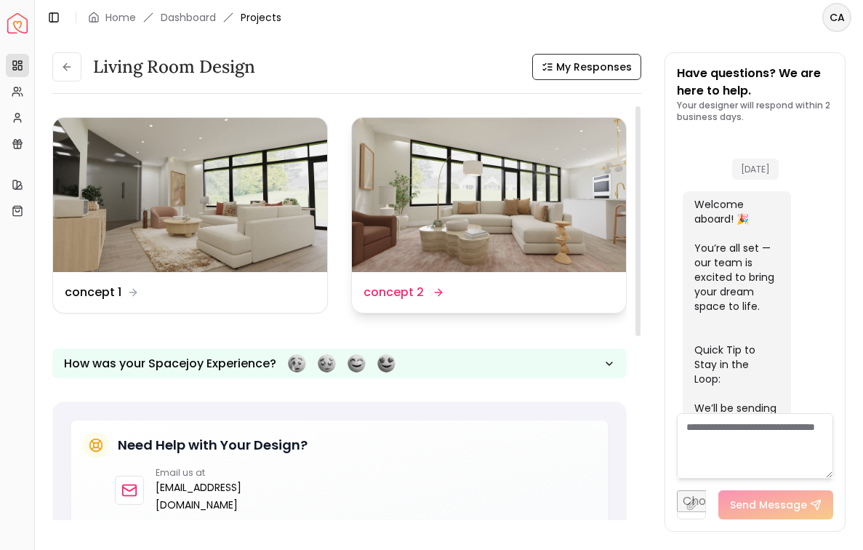
scroll to position [1077, 0]
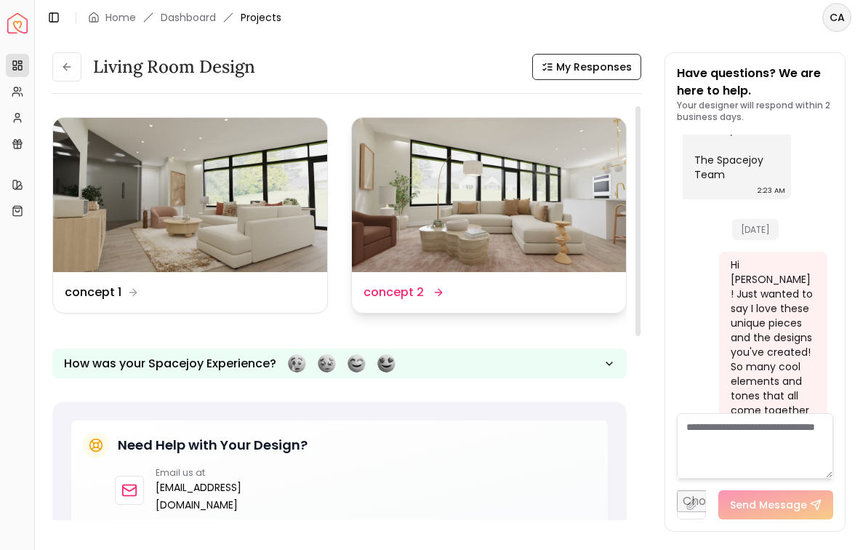
click at [441, 211] on img at bounding box center [489, 195] width 274 height 154
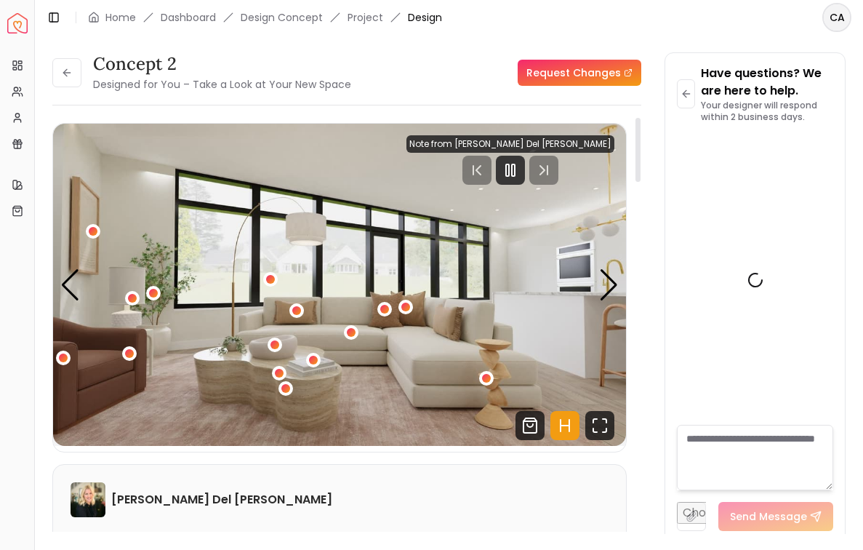
scroll to position [1065, 0]
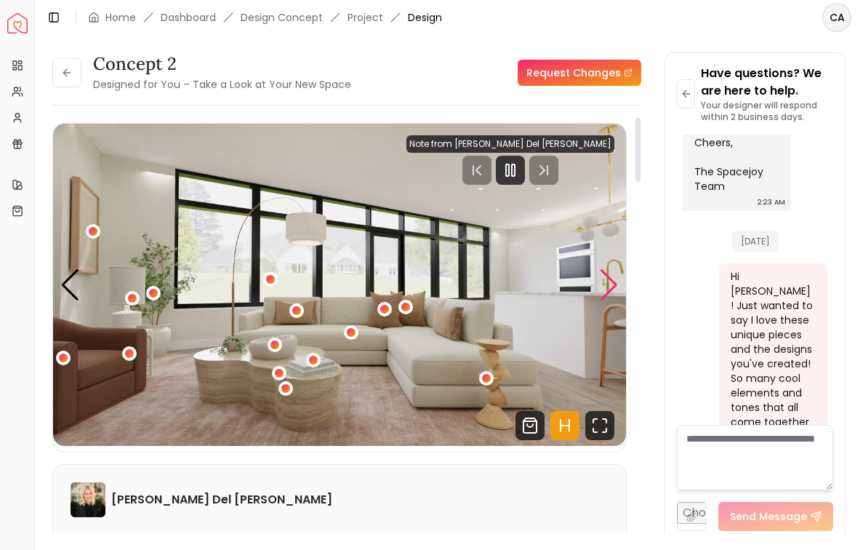
click at [601, 279] on div "Next slide" at bounding box center [609, 285] width 20 height 32
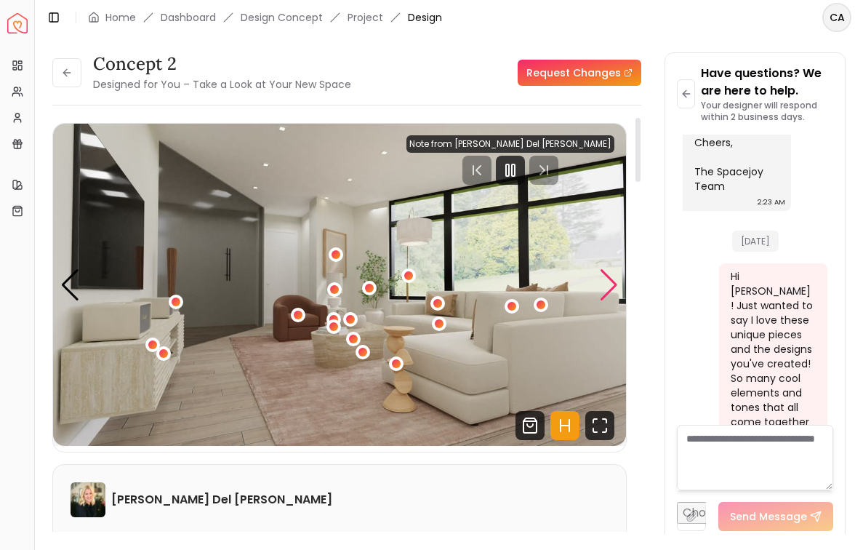
click at [601, 279] on div "Next slide" at bounding box center [609, 285] width 20 height 32
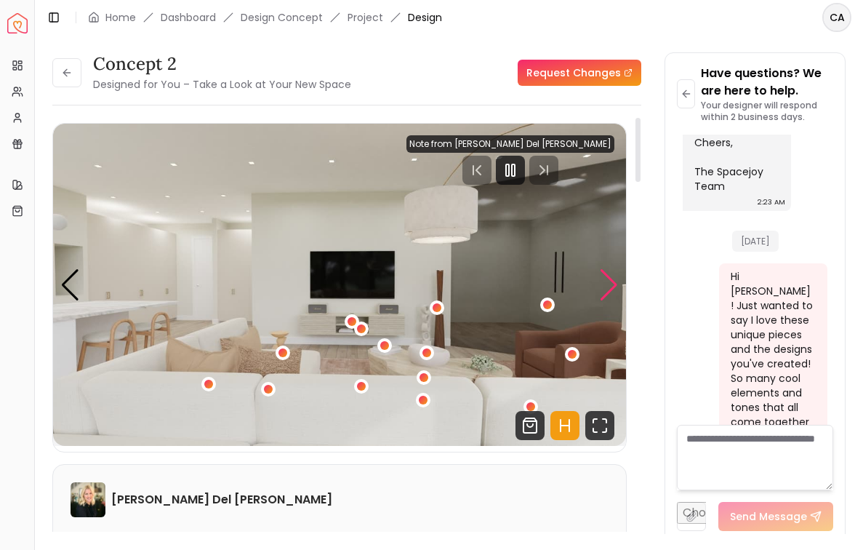
click at [601, 279] on div "Next slide" at bounding box center [609, 285] width 20 height 32
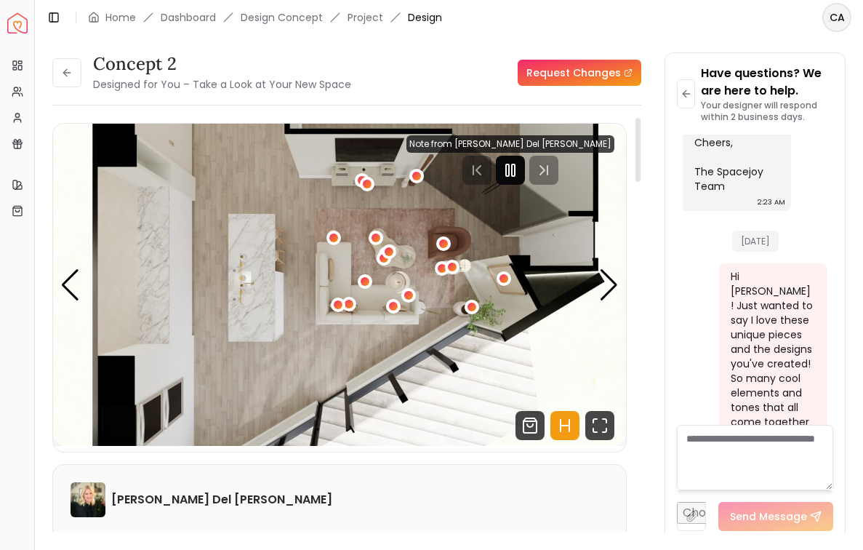
click at [509, 169] on rect "Pause" at bounding box center [507, 170] width 3 height 12
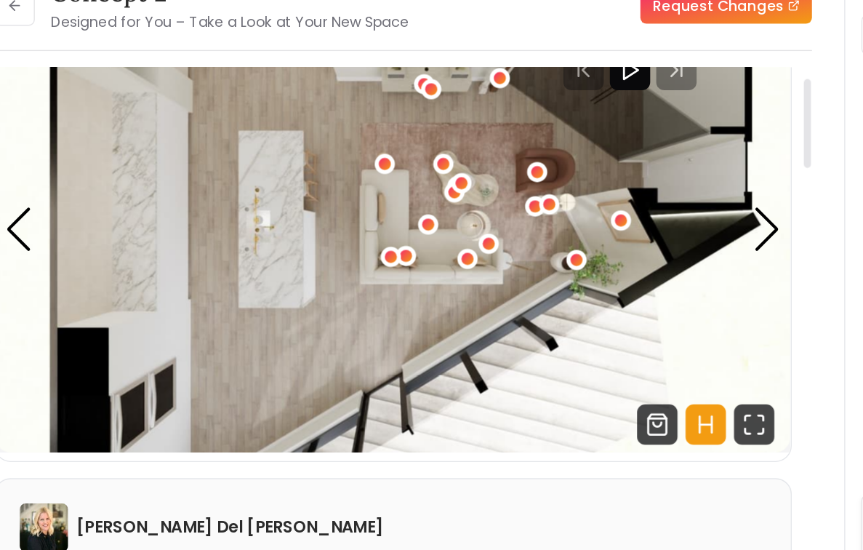
scroll to position [0, 0]
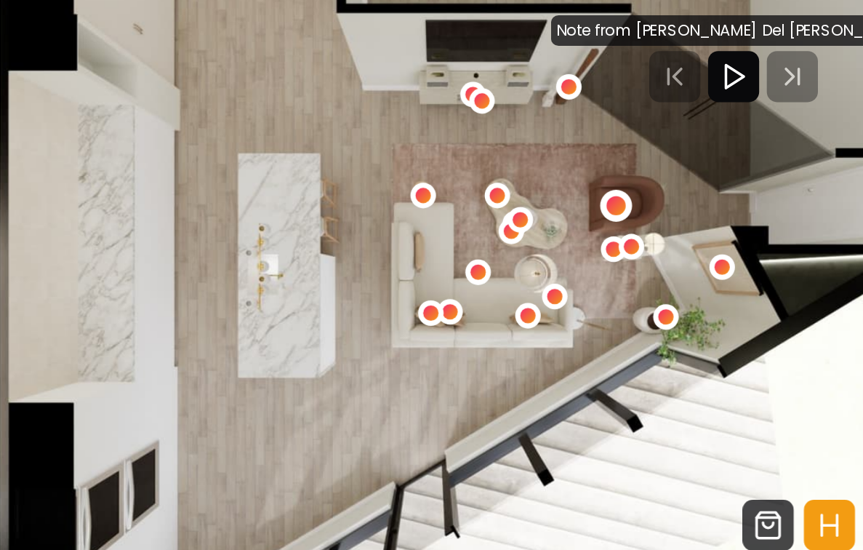
click at [447, 241] on div "4 / 5" at bounding box center [444, 244] width 11 height 11
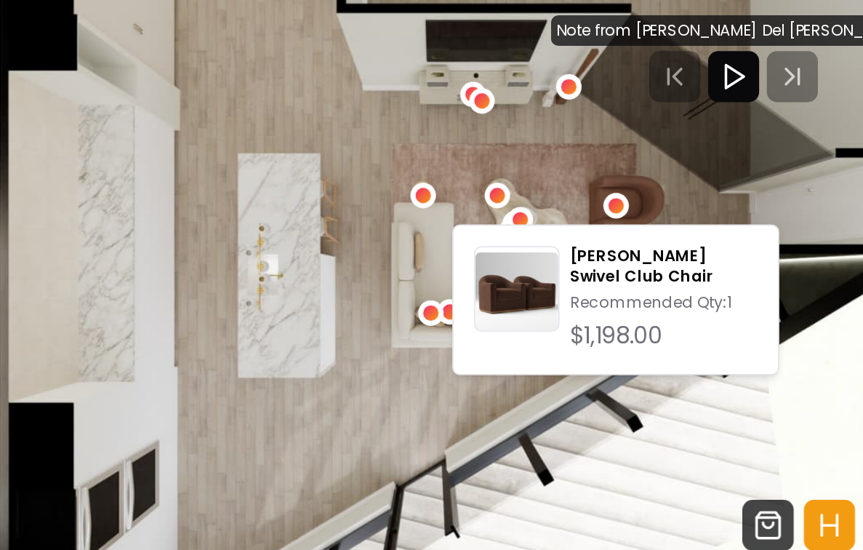
click at [457, 220] on img "4 / 5" at bounding box center [339, 285] width 573 height 322
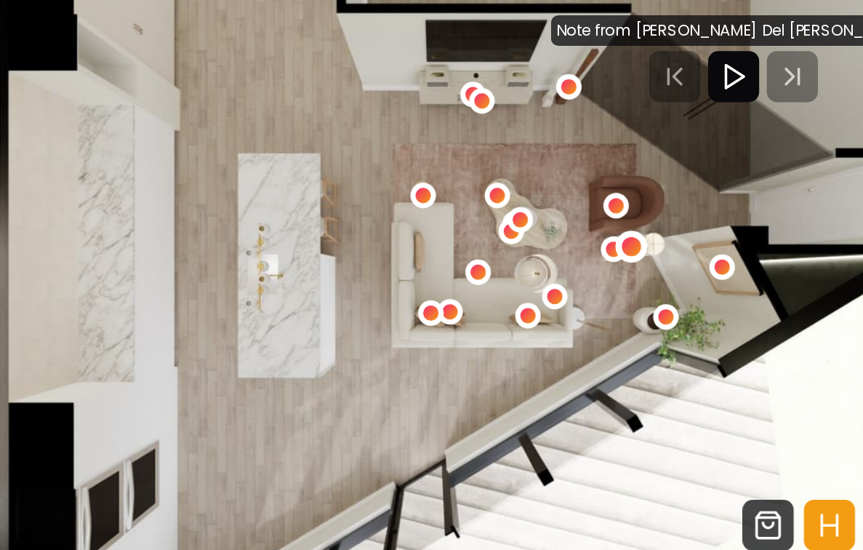
click at [454, 268] on div "4 / 5" at bounding box center [452, 266] width 11 height 11
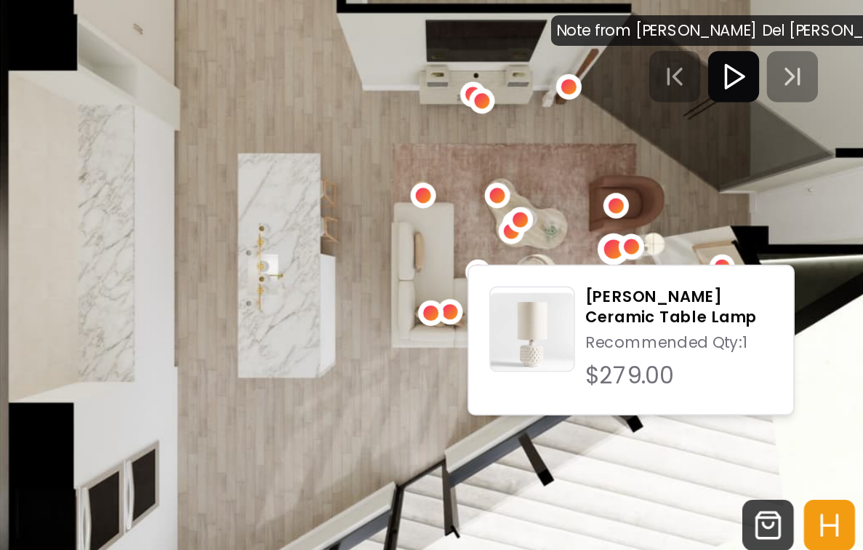
click at [440, 269] on div "4 / 5" at bounding box center [441, 268] width 11 height 11
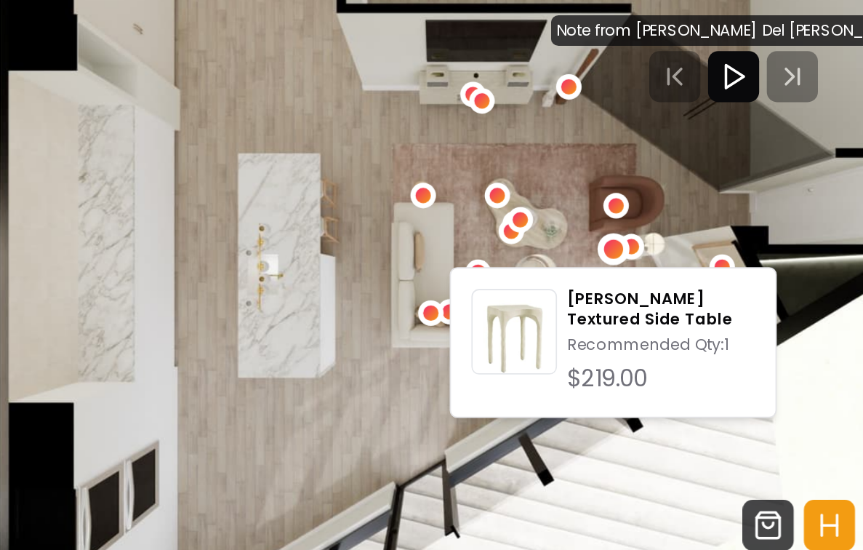
click at [410, 268] on img "4 / 5" at bounding box center [339, 285] width 573 height 322
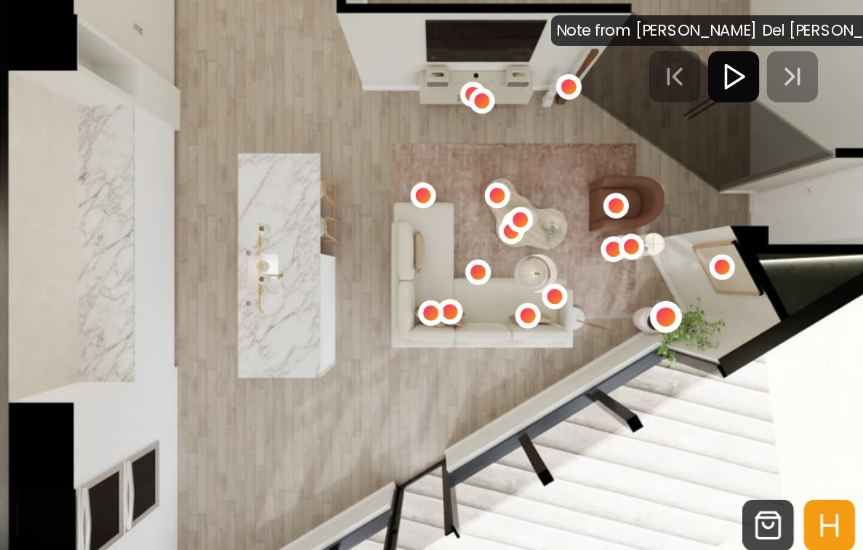
click at [473, 308] on div "4 / 5" at bounding box center [472, 306] width 11 height 11
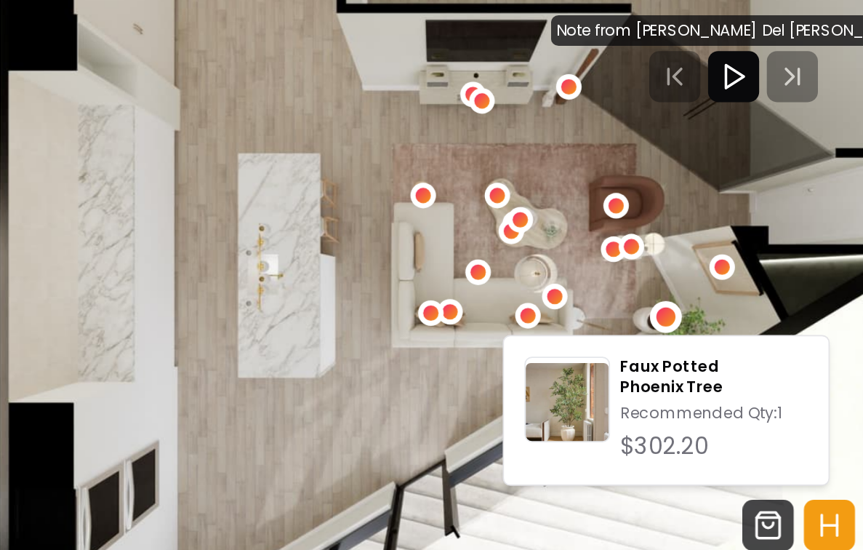
click at [456, 304] on img "4 / 5" at bounding box center [339, 285] width 573 height 322
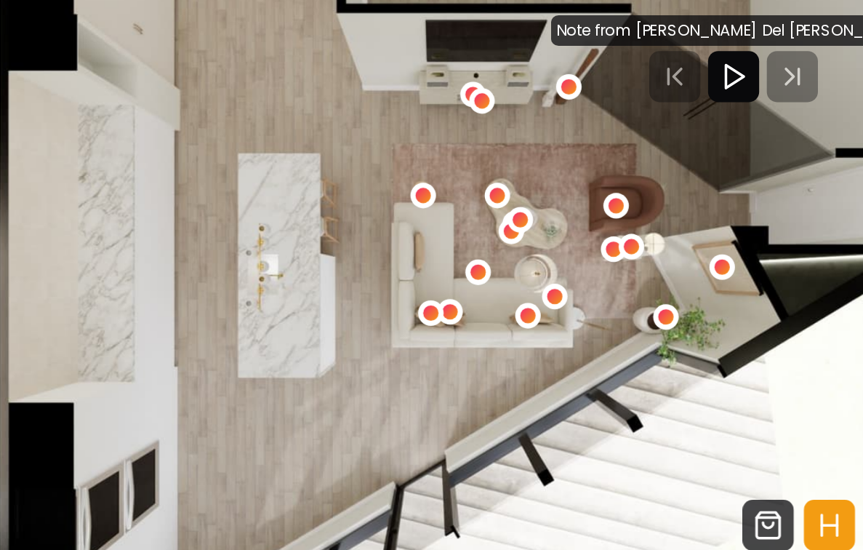
click at [430, 308] on img "4 / 5" at bounding box center [339, 285] width 573 height 322
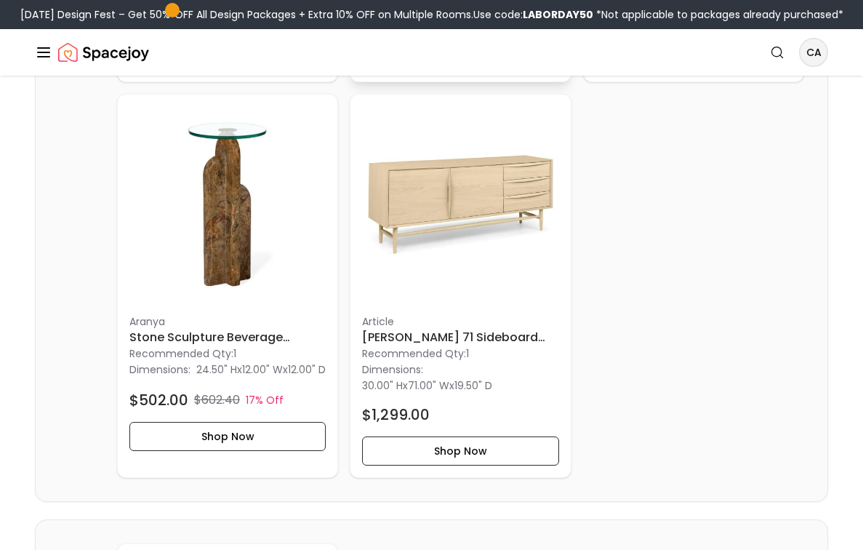
scroll to position [1201, 0]
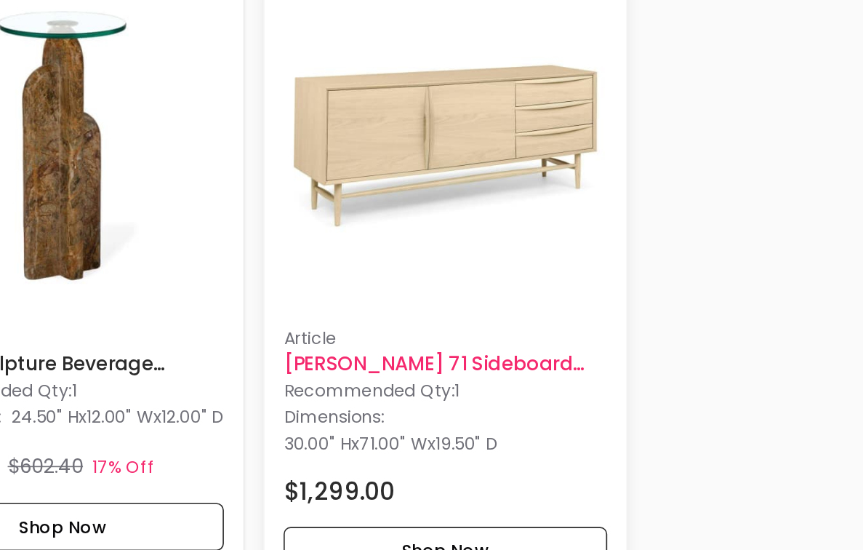
click at [473, 246] on img at bounding box center [460, 171] width 196 height 196
